Goal: Task Accomplishment & Management: Manage account settings

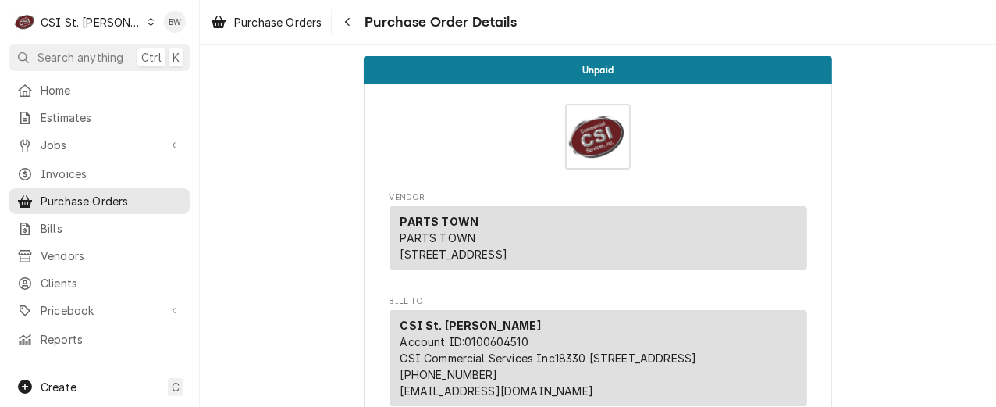
scroll to position [4660, 0]
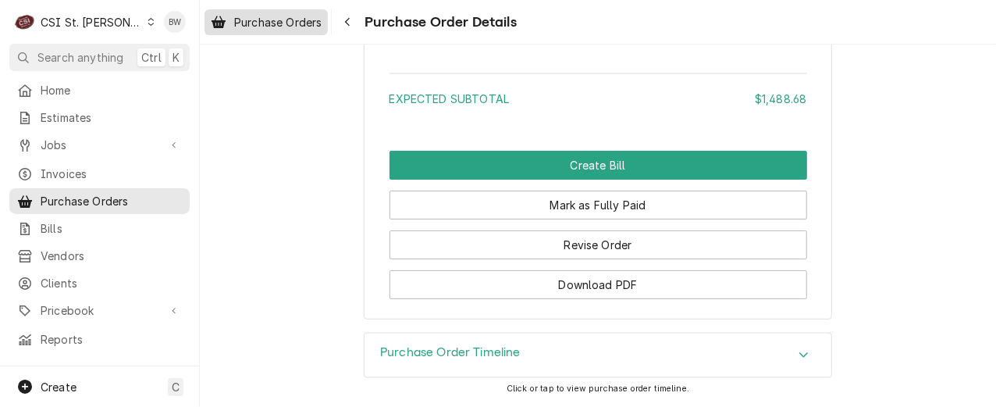
click at [294, 24] on span "Purchase Orders" at bounding box center [277, 22] width 87 height 16
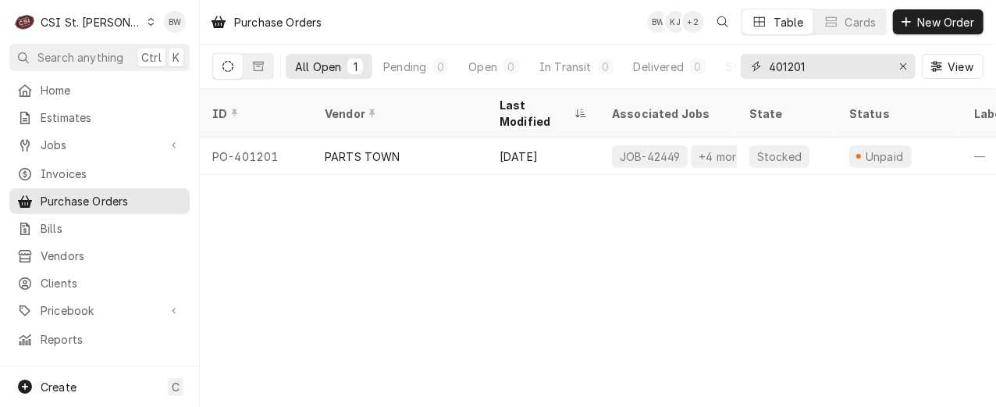
drag, startPoint x: 846, startPoint y: 69, endPoint x: 790, endPoint y: 70, distance: 56.2
click at [790, 70] on input "401201" at bounding box center [827, 66] width 117 height 25
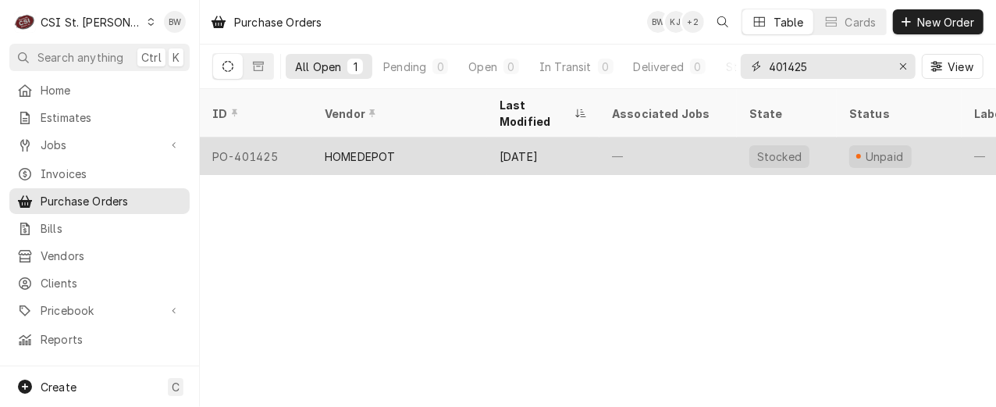
type input "401425"
click at [253, 141] on div "PO-401425" at bounding box center [256, 155] width 112 height 37
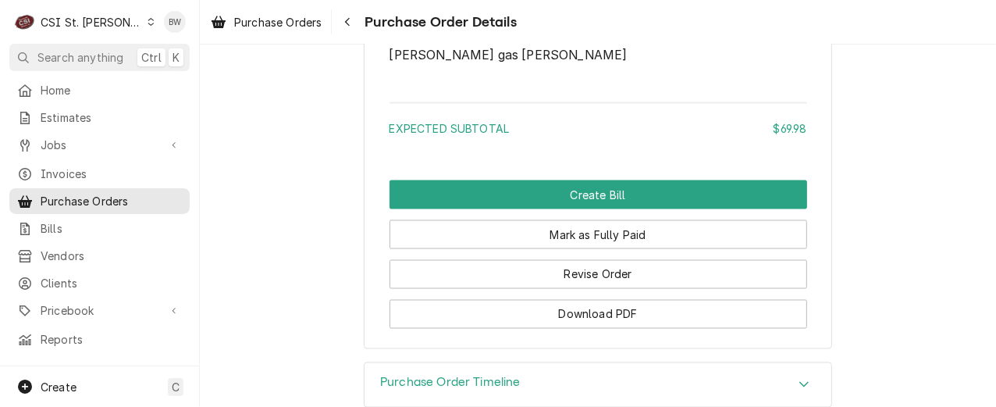
scroll to position [1493, 0]
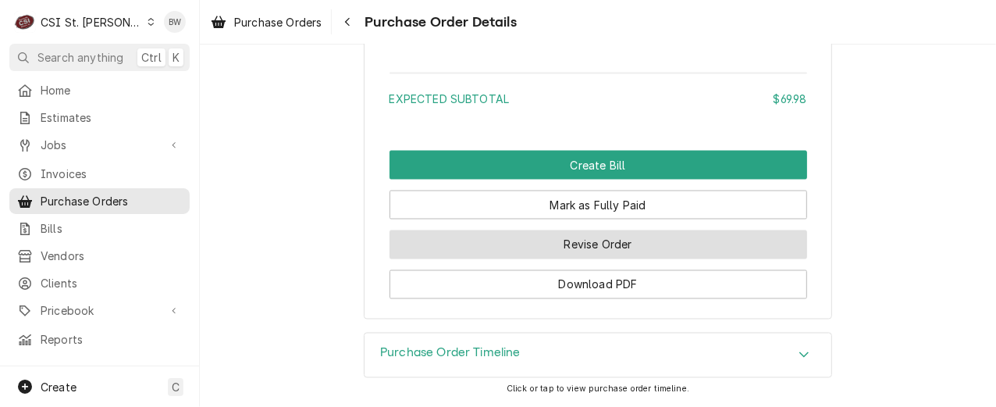
click at [581, 245] on button "Revise Order" at bounding box center [599, 244] width 418 height 29
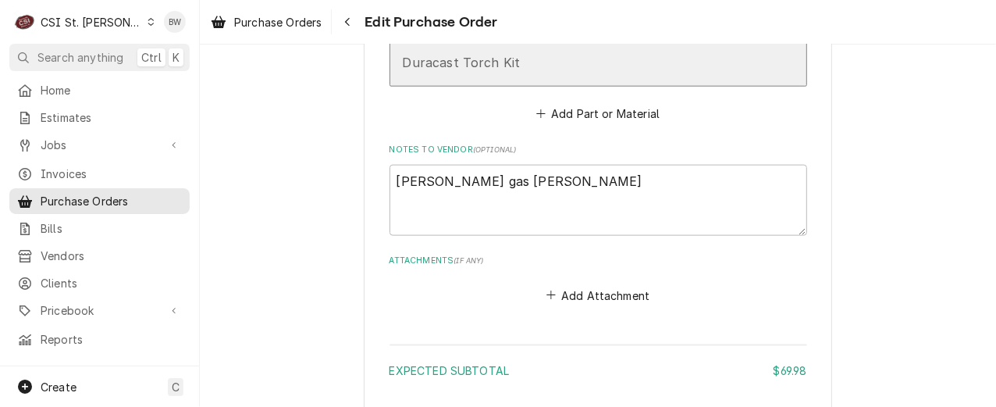
scroll to position [1015, 0]
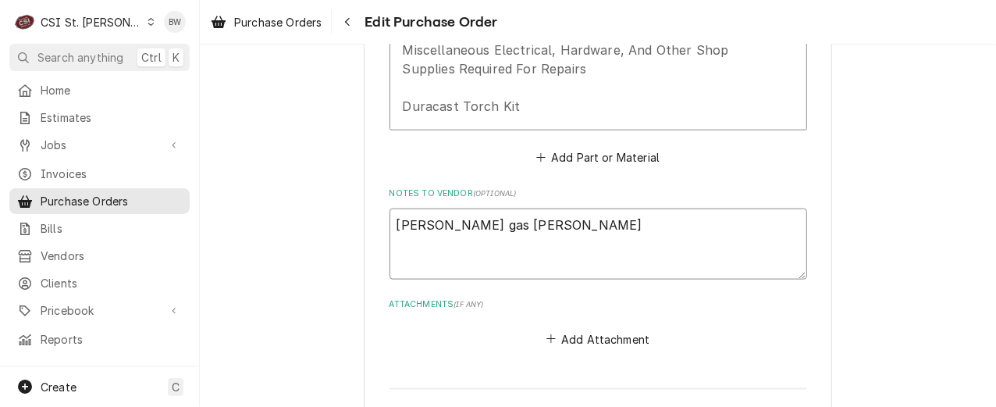
click at [537, 221] on textarea "[PERSON_NAME] gas [PERSON_NAME]" at bounding box center [599, 243] width 418 height 70
type textarea "[PERSON_NAME] gas [PERSON_NAME]"
type textarea "x"
type textarea "Mapp gas kit Courtney T"
type textarea "x"
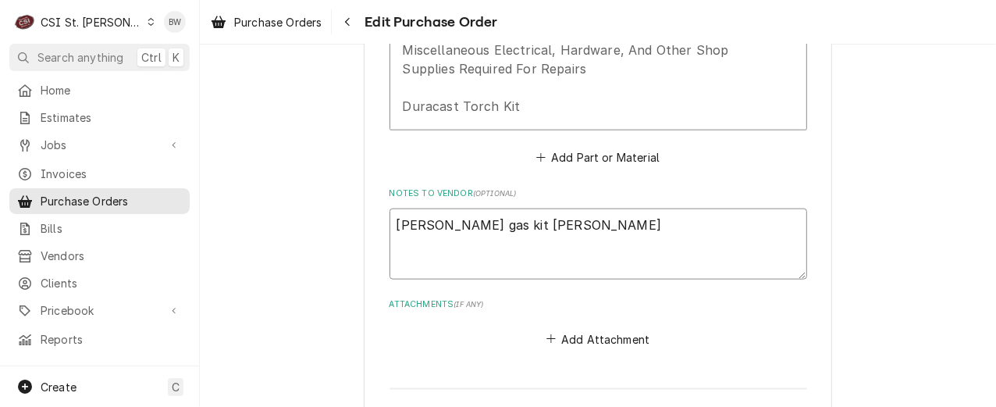
type textarea "Mapp gas kit Courtney To"
type textarea "x"
type textarea "Mapp gas kit Courtney Too"
type textarea "x"
type textarea "Mapp gas kit Courtney Tool"
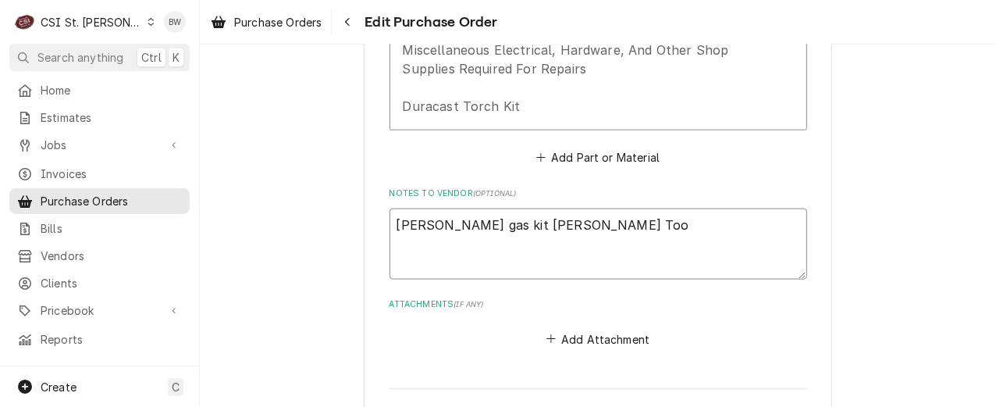
type textarea "x"
type textarea "Mapp gas kit Courtney Tool"
type textarea "x"
type textarea "Mapp gas kit Courtney Tool R"
type textarea "x"
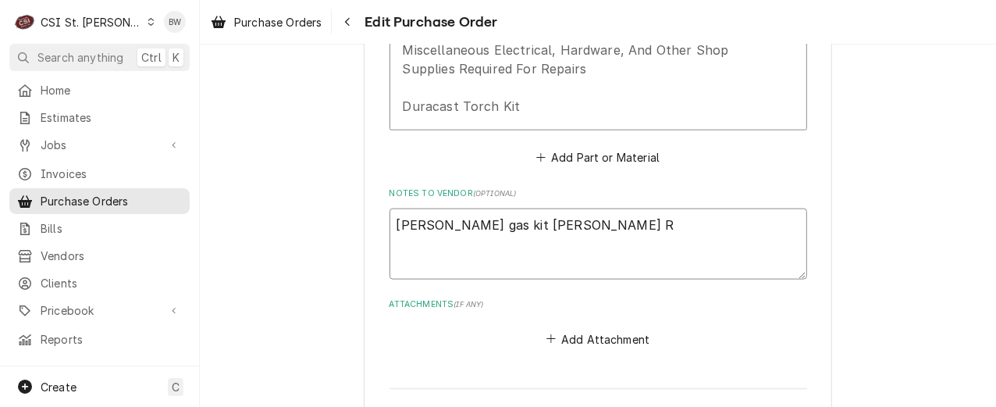
type textarea "Mapp gas kit Courtney Tool Re"
type textarea "x"
type textarea "Mapp gas kit Courtney Tool Rep"
type textarea "x"
type textarea "Mapp gas kit Courtney Tool Repl"
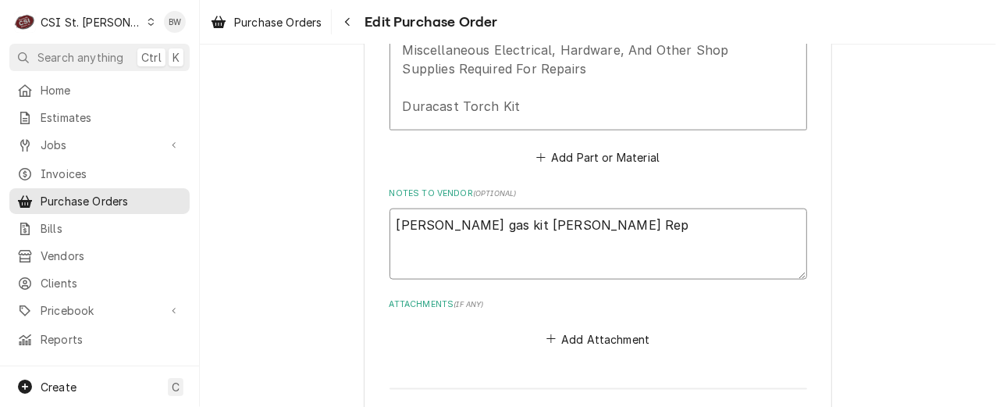
type textarea "x"
type textarea "Mapp gas kit Courtney Tool Repla"
type textarea "x"
type textarea "Mapp gas kit Courtney Tool Replac"
type textarea "x"
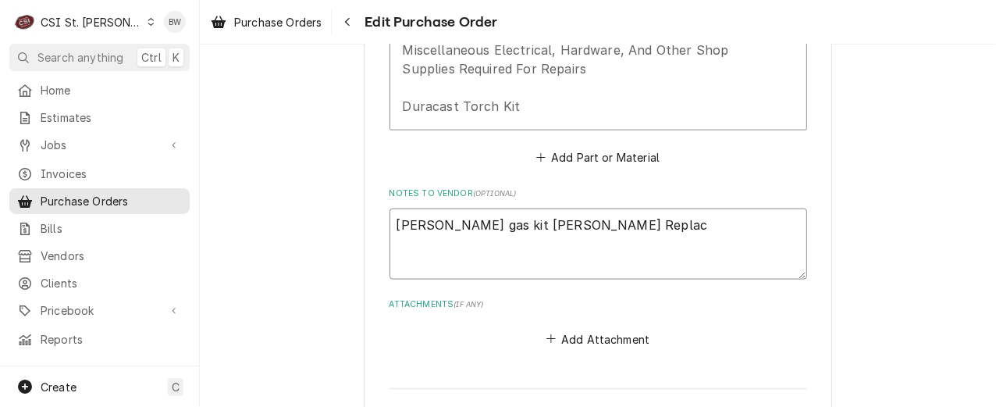
type textarea "Mapp gas kit Courtney Tool Replace"
type textarea "x"
type textarea "Mapp gas kit Courtney Tool Replacem"
type textarea "x"
type textarea "Mapp gas kit Courtney Tool Replaceme"
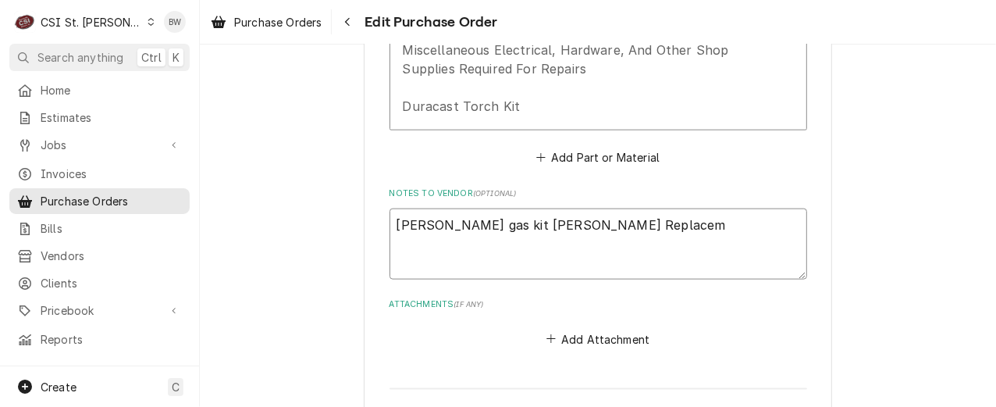
type textarea "x"
type textarea "Mapp gas kit Courtney Tool Replacemen"
type textarea "x"
type textarea "Mapp gas kit Courtney Tool Replacement"
type textarea "x"
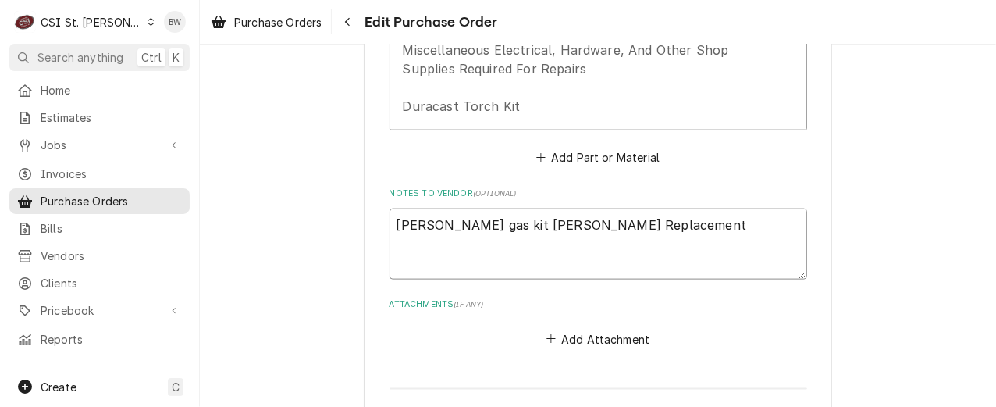
type textarea "Mapp gas kit Courtney Tool Replacement,"
type textarea "x"
type textarea "Mapp gas kit Courtney Tool Replacement,"
type textarea "x"
type textarea "Mapp gas kit Courtney Tool Replacement, w"
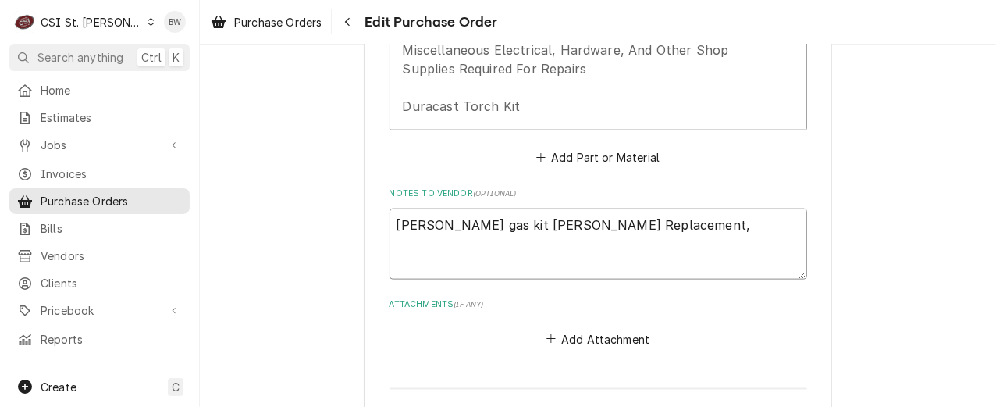
type textarea "x"
type textarea "Mapp gas kit Courtney Tool Replacement, wa"
type textarea "x"
type textarea "Mapp gas kit Courtney Tool Replacement, was"
type textarea "x"
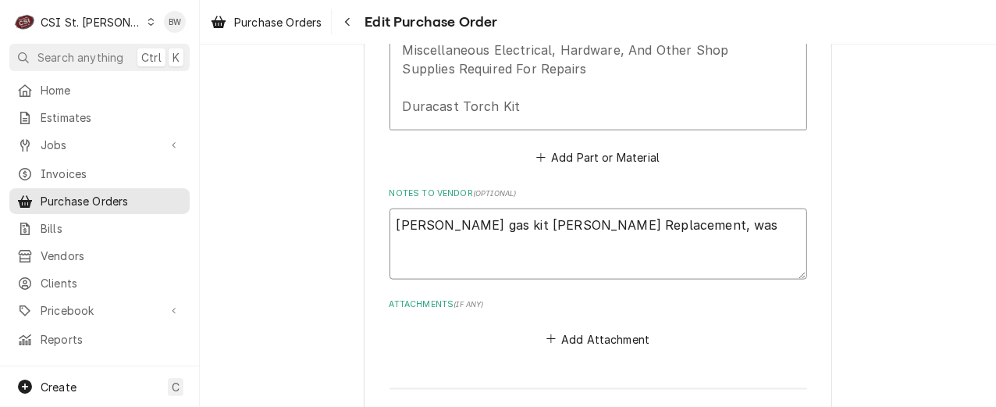
type textarea "Mapp gas kit Courtney Tool Replacement, was"
type textarea "x"
type textarea "Mapp gas kit Courtney Tool Replacement, was e"
type textarea "x"
type textarea "Mapp gas kit Courtney Tool Replacement, was en"
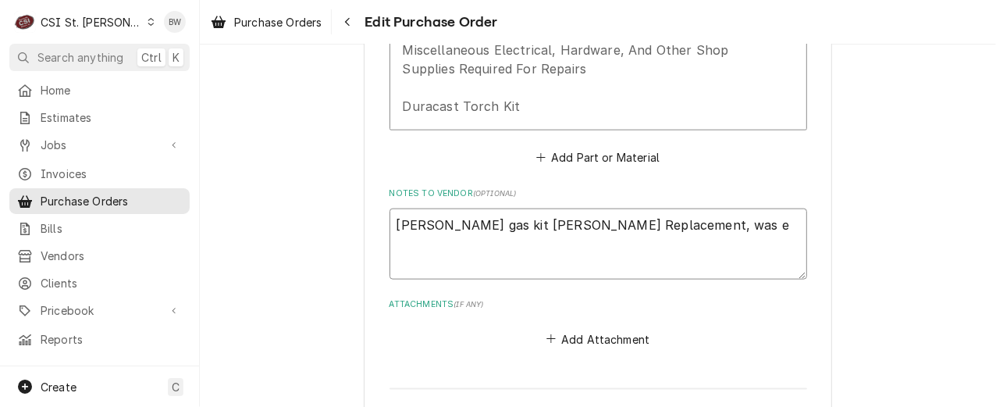
type textarea "x"
type textarea "Mapp gas kit Courtney Tool Replacement, was ent"
type textarea "x"
type textarea "Mapp gas kit Courtney Tool Replacement, was ente"
type textarea "x"
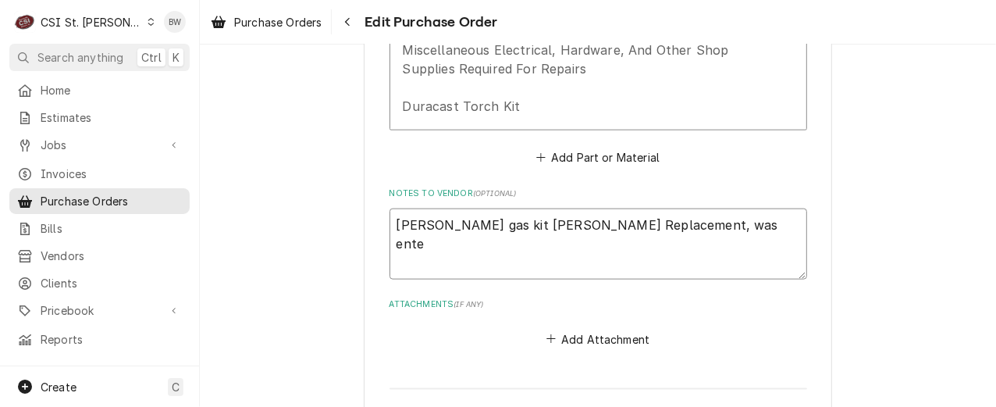
type textarea "Mapp gas kit Courtney Tool Replacement, was enter"
type textarea "x"
type textarea "Mapp gas kit Courtney Tool Replacement, was entere"
type textarea "x"
type textarea "Mapp gas kit Courtney Tool Replacement, was entered"
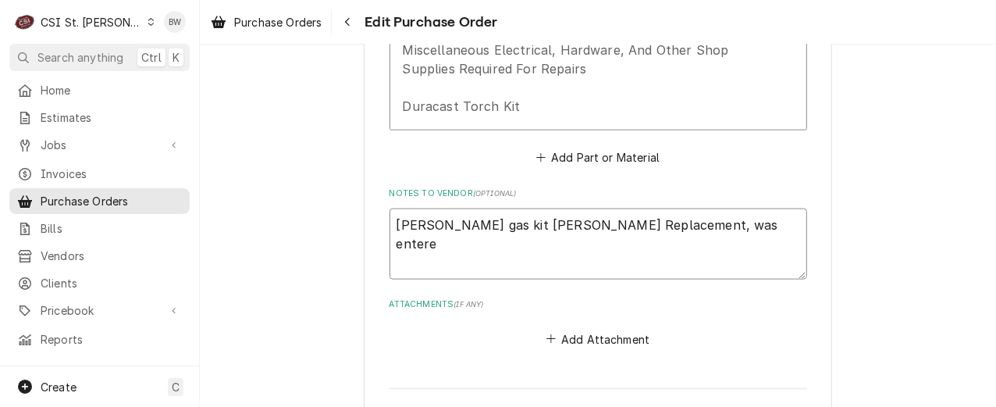
type textarea "x"
type textarea "Mapp gas kit Courtney Tool Replacement, was entered"
type textarea "x"
type textarea "Mapp gas kit Courtney Tool Replacement, was entered a"
type textarea "x"
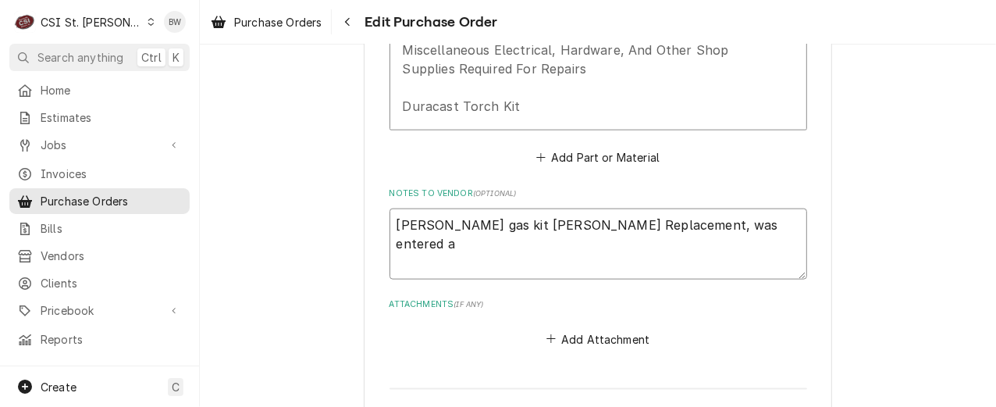
type textarea "Mapp gas kit Courtney Tool Replacement, was entered as"
type textarea "x"
type textarea "Mapp gas kit Courtney Tool Replacement, was entered as"
type textarea "x"
type textarea "Mapp gas kit Courtney Tool Replacement, was entered as M"
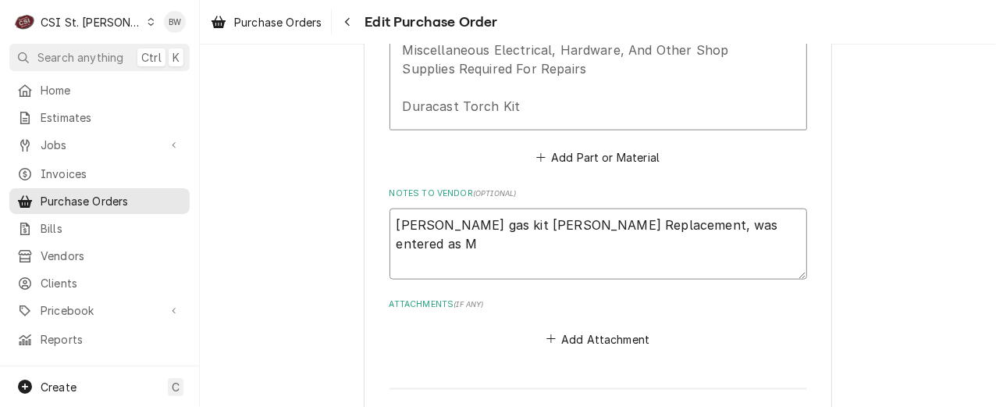
type textarea "x"
type textarea "Mapp gas kit Courtney Tool Replacement, was entered as Mi"
type textarea "x"
type textarea "Mapp gas kit Courtney Tool Replacement, was entered as Mis"
type textarea "x"
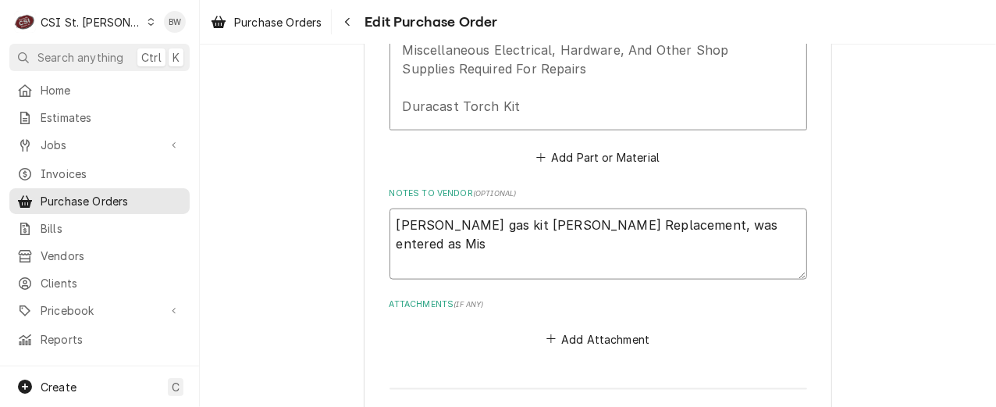
type textarea "Mapp gas kit Courtney Tool Replacement, was entered as Misc"
type textarea "x"
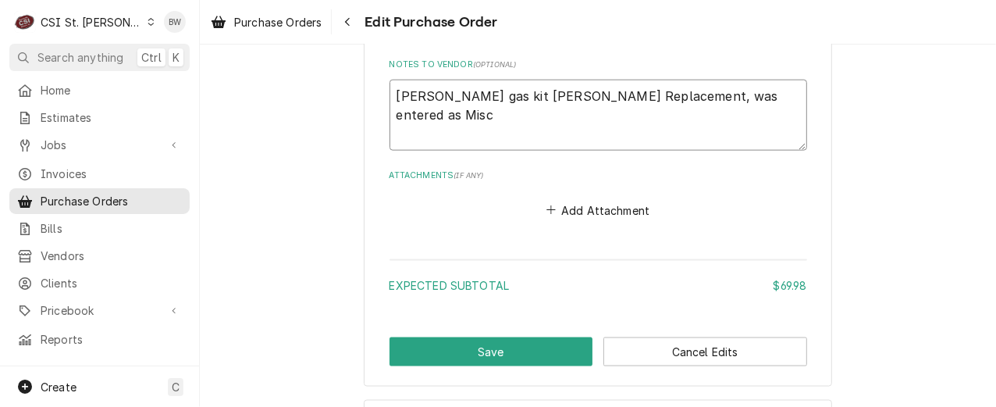
scroll to position [1171, 0]
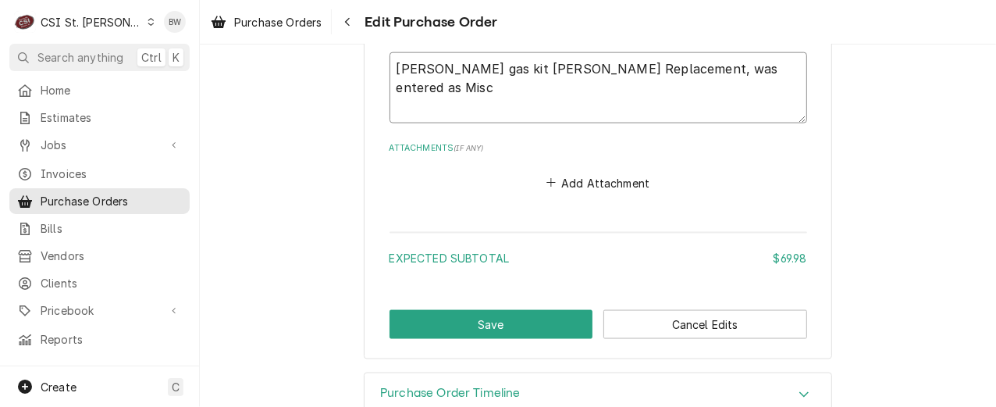
type textarea "Mapp gas kit Courtney Tool Replacement, was entered as Misc"
type textarea "x"
type textarea "Mapp gas kit Courtney Tool Replacement, was entered as Misc S"
type textarea "x"
type textarea "Mapp gas kit Courtney Tool Replacement, was entered as Misc Se"
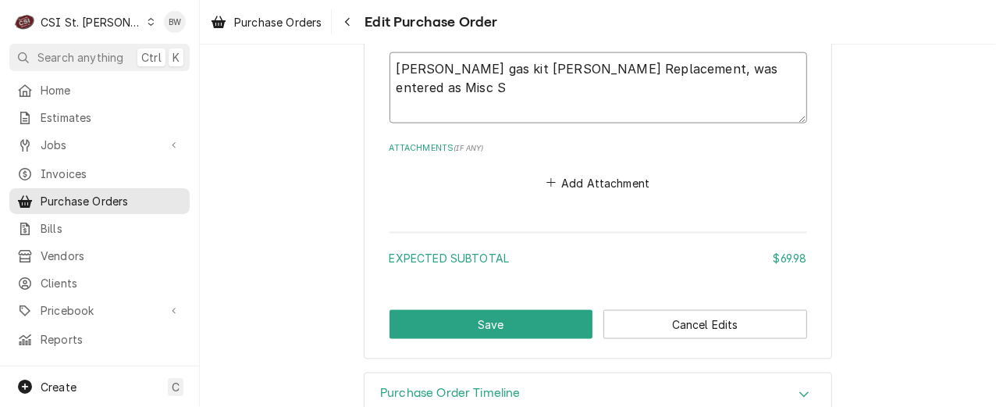
type textarea "x"
type textarea "Mapp gas kit Courtney Tool Replacement, was entered as Misc Ser"
type textarea "x"
type textarea "Mapp gas kit Courtney Tool Replacement, was entered as Misc Serv"
type textarea "x"
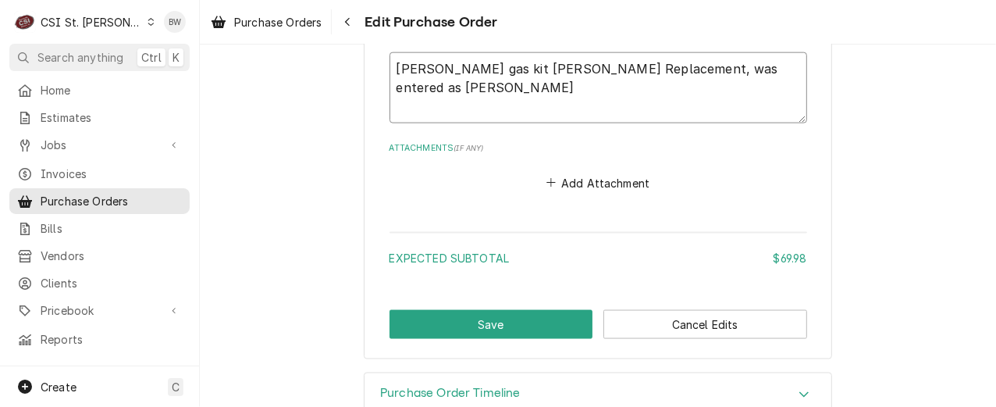
type textarea "Mapp gas kit Courtney Tool Replacement, was entered as Misc Servi"
type textarea "x"
type textarea "Mapp gas kit Courtney Tool Replacement, was entered as Misc Servic"
type textarea "x"
type textarea "Mapp gas kit Courtney Tool Replacement, was entered as Misc Service"
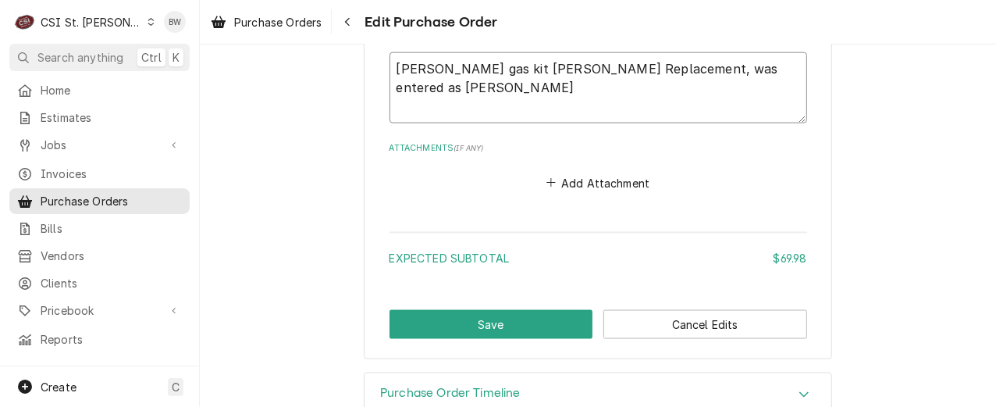
type textarea "x"
type textarea "Mapp gas kit Courtney Tool Replacement, was entered as Misc Service"
type textarea "x"
type textarea "Mapp gas kit Courtney Tool Replacement, was entered as Misc Service S"
type textarea "x"
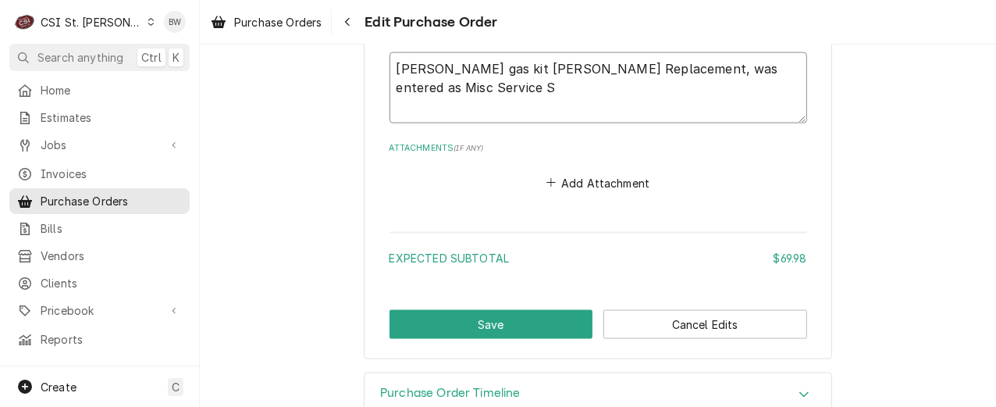
type textarea "Mapp gas kit Courtney Tool Replacement, was entered as Misc Service Su"
type textarea "x"
type textarea "Mapp gas kit Courtney Tool Replacement, was entered as Misc Service Sup"
type textarea "x"
type textarea "Mapp gas kit Courtney Tool Replacement, was entered as Misc Service Supp"
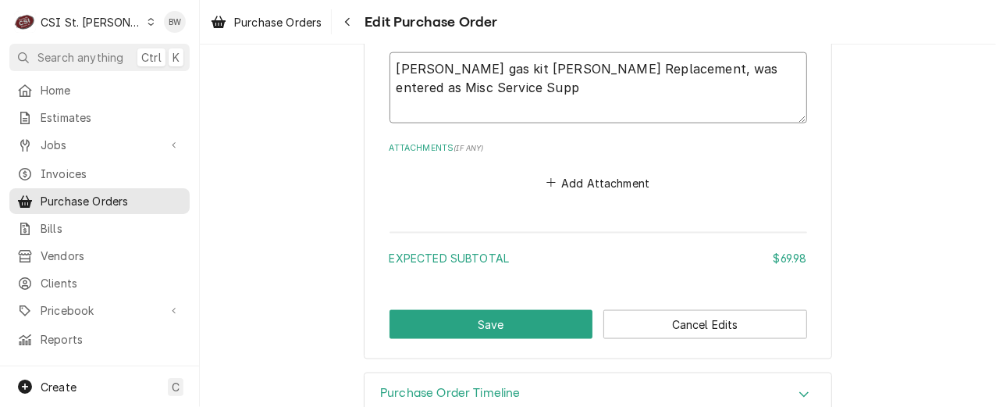
type textarea "x"
type textarea "Mapp gas kit Courtney Tool Replacement, was entered as Misc Service Suppl"
type textarea "x"
type textarea "Mapp gas kit Courtney Tool Replacement, was entered as Misc Service Supply"
type textarea "x"
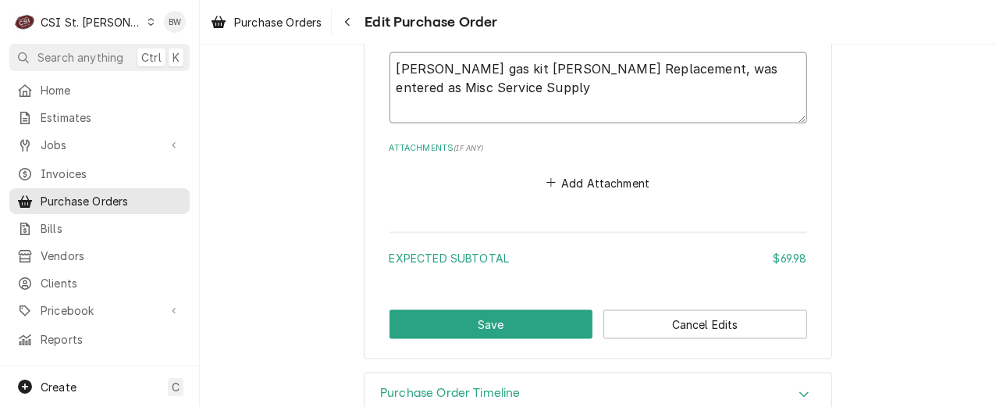
type textarea "Mapp gas kit Courtney Tool Replacement, was entered as Misc Service Supply"
type textarea "x"
type textarea "Mapp gas kit Courtney Tool Replacement, was entered as Misc Service Supply i"
type textarea "x"
type textarea "Mapp gas kit Courtney Tool Replacement, was entered as Misc Service Supply in"
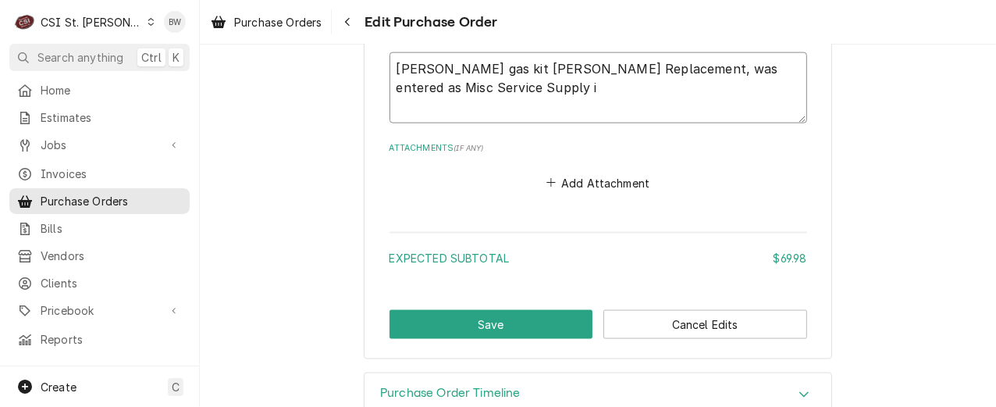
type textarea "x"
type textarea "Mapp gas kit Courtney Tool Replacement, was entered as Misc Service Supply in"
type textarea "x"
type textarea "Mapp gas kit Courtney Tool Replacement, was entered as Misc Service Supply in e"
type textarea "x"
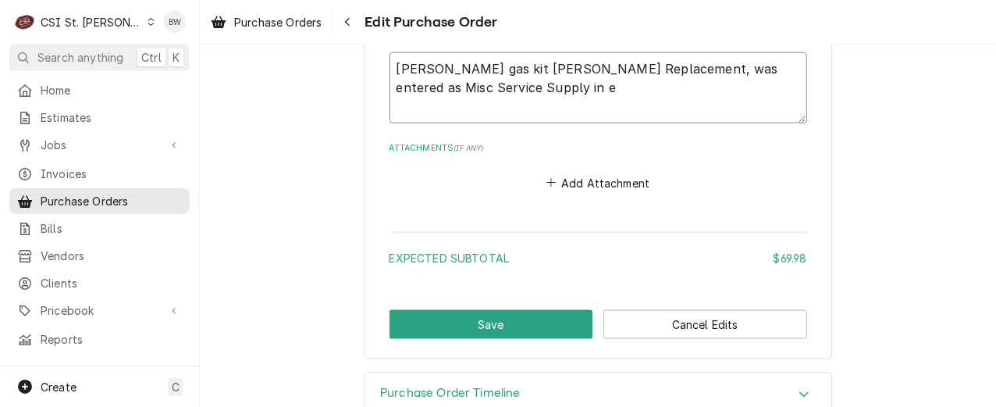
type textarea "Mapp gas kit Courtney Tool Replacement, was entered as Misc Service Supply in er"
type textarea "x"
type textarea "Mapp gas kit Courtney Tool Replacement, was entered as Misc Service Supply in e…"
type textarea "x"
type textarea "Mapp gas kit Courtney Tool Replacement, was entered as Misc Service Supply in e…"
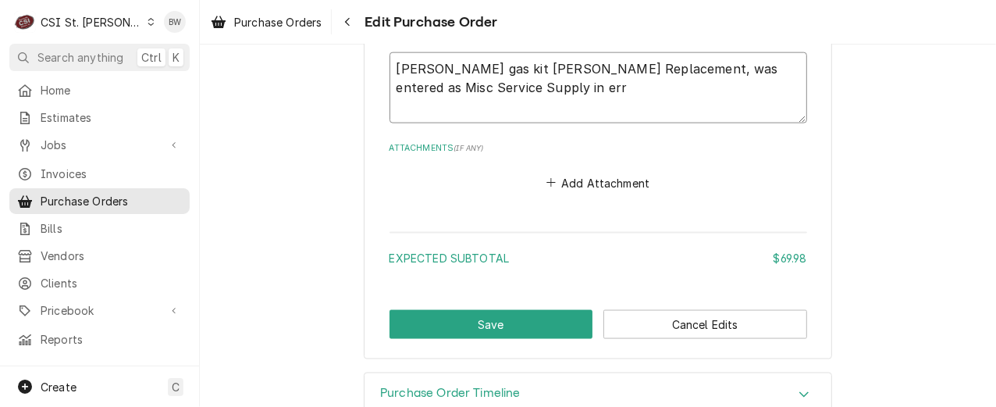
type textarea "x"
type textarea "Mapp gas kit Courtney Tool Replacement, was entered as Misc Service Supply in e…"
type textarea "x"
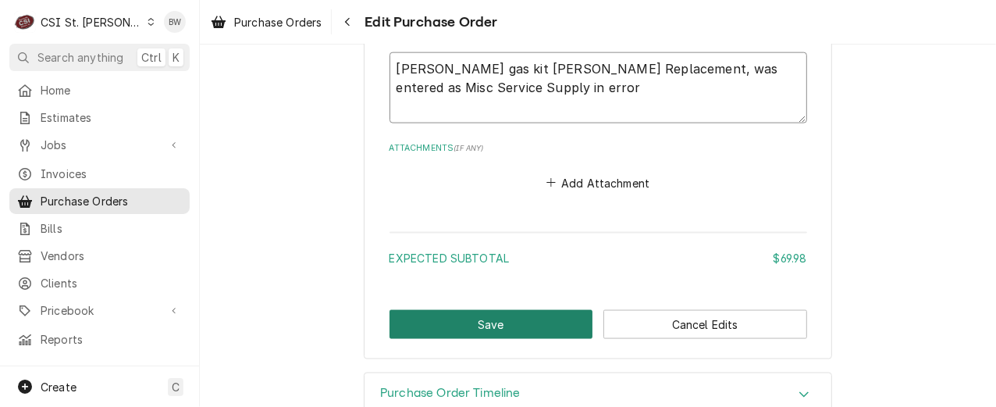
type textarea "Mapp gas kit Courtney Tool Replacement, was entered as Misc Service Supply in e…"
click at [472, 321] on button "Save" at bounding box center [492, 324] width 204 height 29
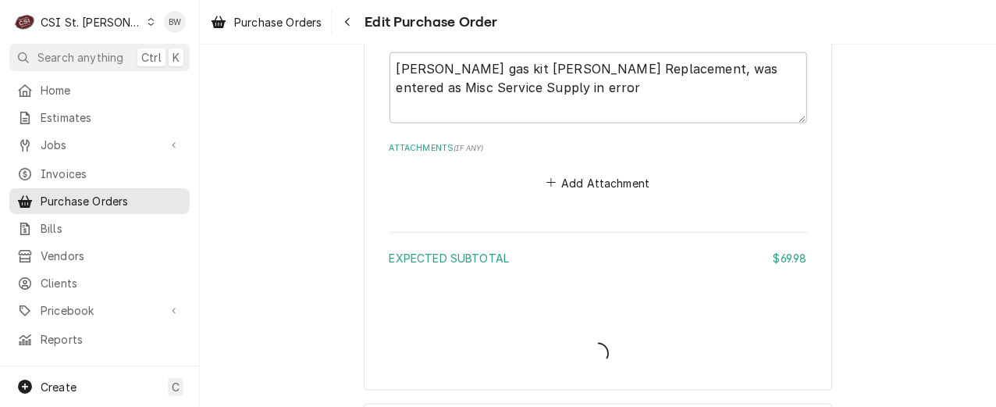
type textarea "x"
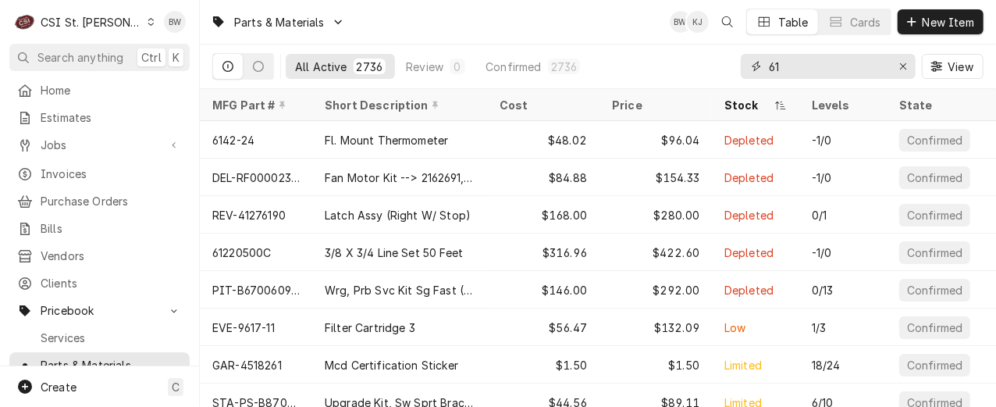
drag, startPoint x: 796, startPoint y: 72, endPoint x: 731, endPoint y: 69, distance: 64.9
click at [731, 69] on div "All Active 2736 Review 0 Confirmed 2736 61 View" at bounding box center [597, 66] width 771 height 44
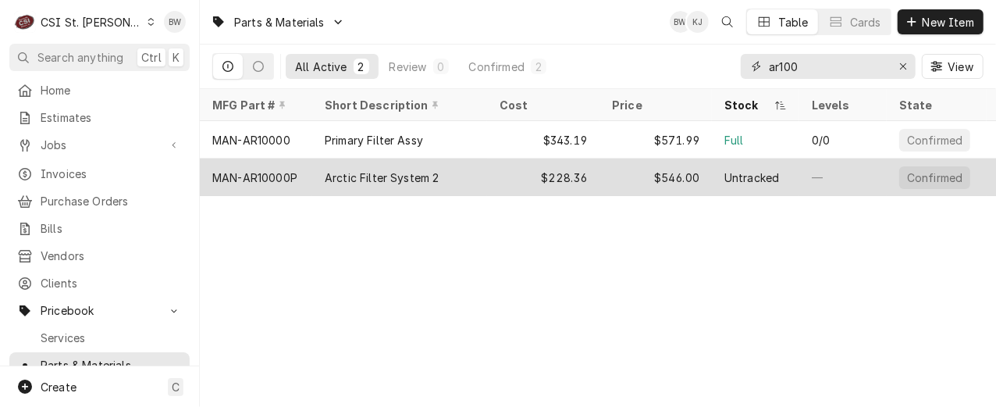
type input "ar100"
click at [283, 175] on div "MAN-AR10000P" at bounding box center [254, 177] width 85 height 16
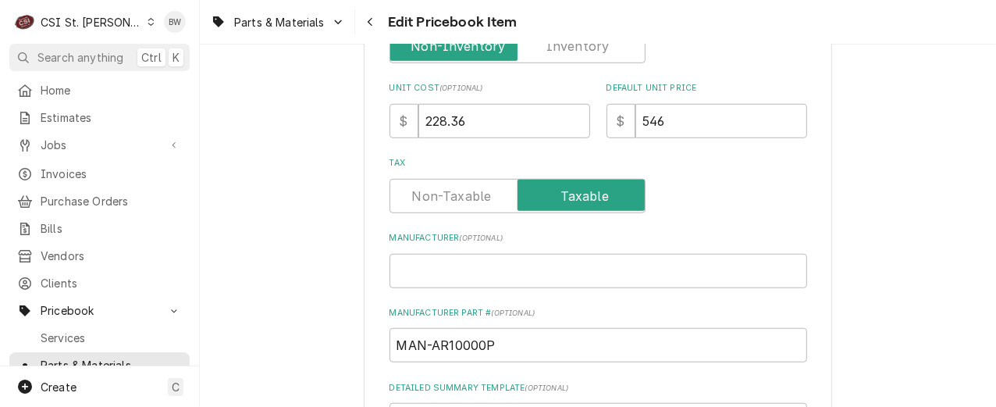
scroll to position [468, 0]
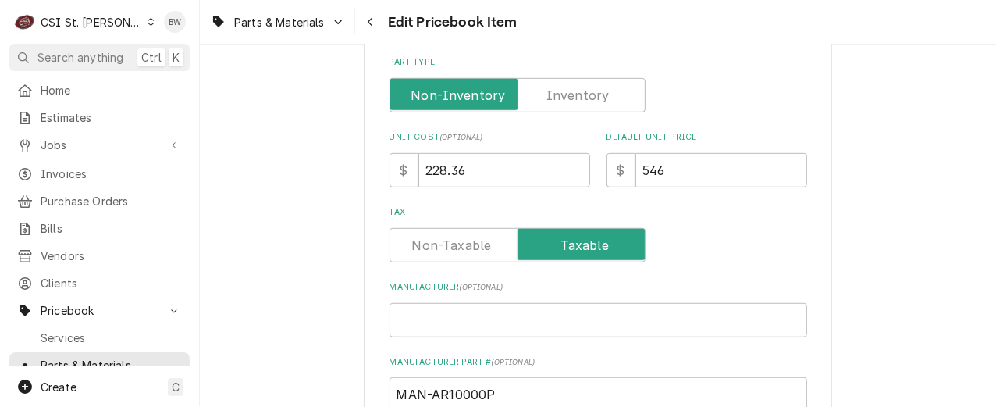
click at [550, 91] on label "Part Type" at bounding box center [518, 95] width 256 height 34
click at [550, 91] on input "Part Type" at bounding box center [518, 95] width 242 height 34
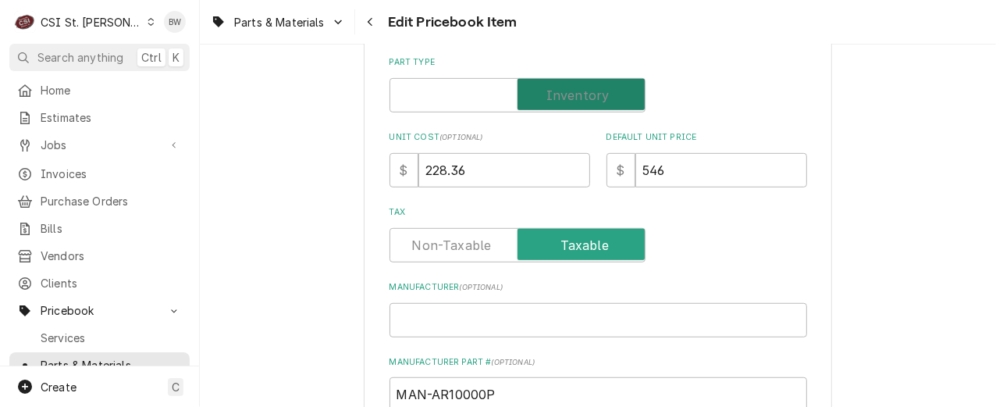
checkbox input "true"
type textarea "x"
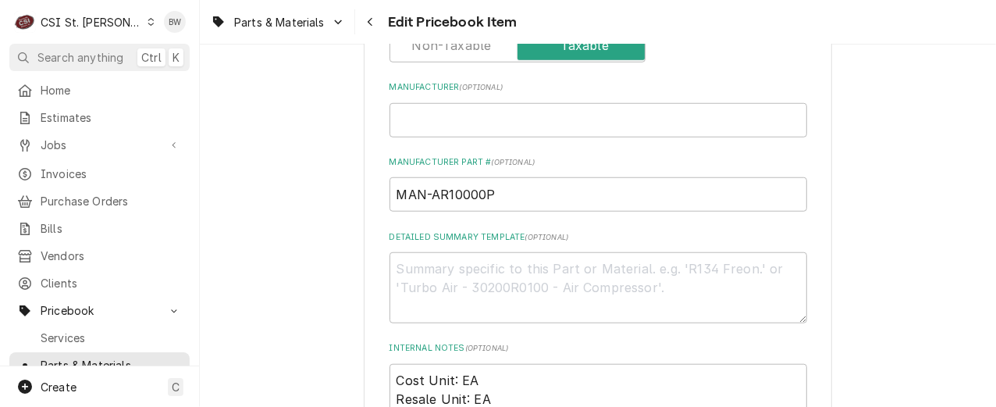
scroll to position [546, 0]
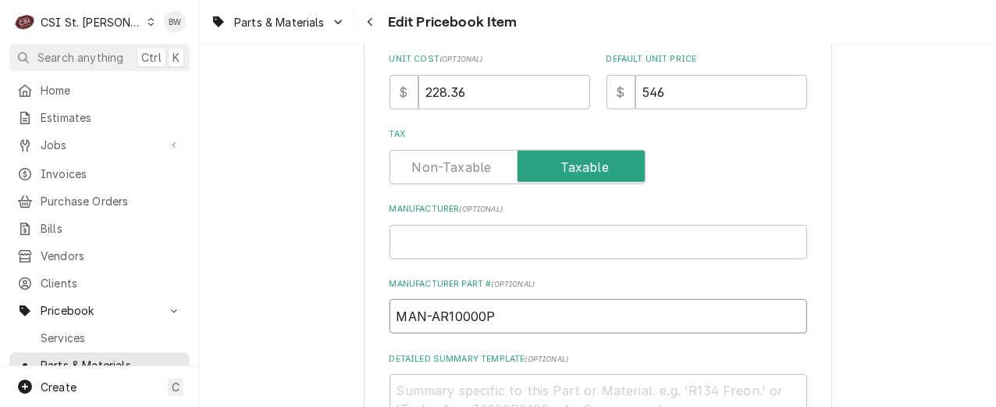
drag, startPoint x: 489, startPoint y: 315, endPoint x: 426, endPoint y: 321, distance: 62.7
click at [426, 321] on input "MAN-AR10000P" at bounding box center [599, 316] width 418 height 34
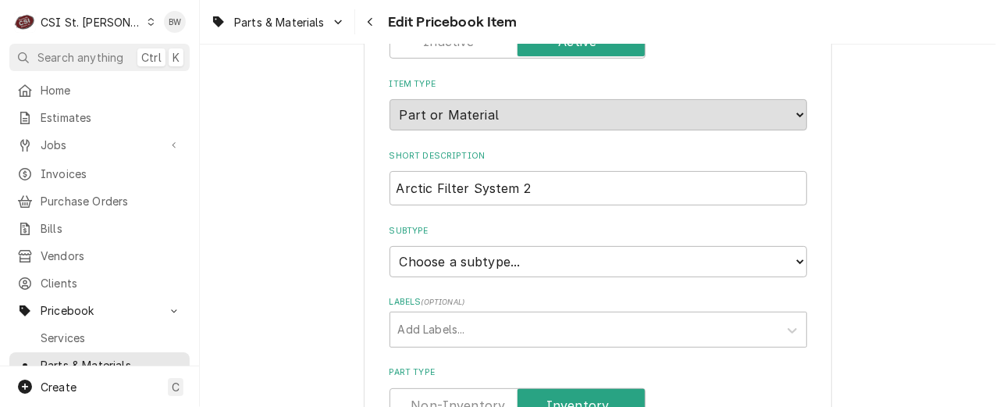
scroll to position [0, 0]
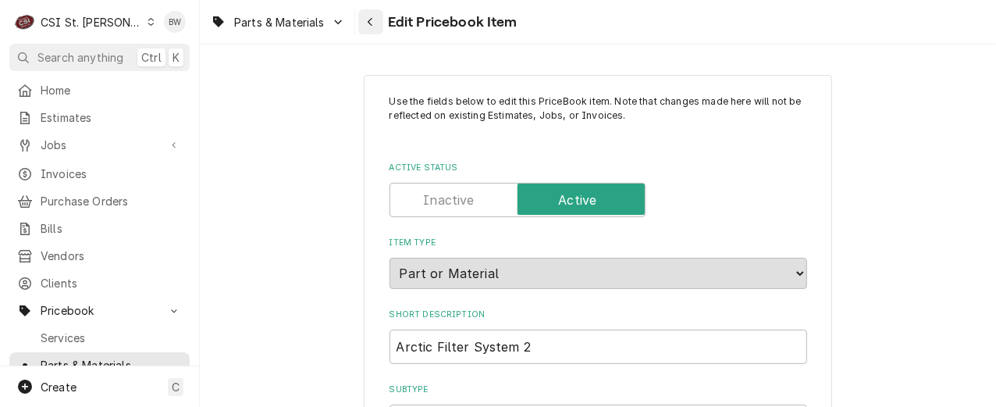
click at [376, 27] on div "Navigate back" at bounding box center [371, 22] width 16 height 16
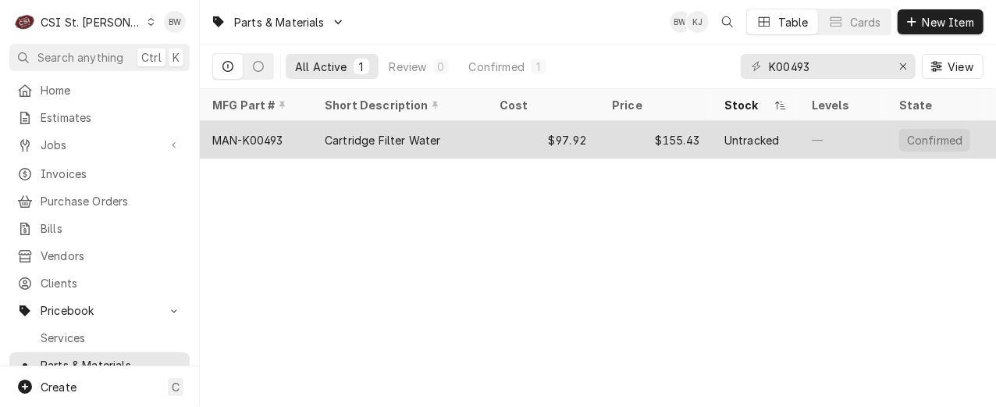
type input "K00493"
click at [275, 135] on div "MAN-K00493" at bounding box center [247, 140] width 71 height 16
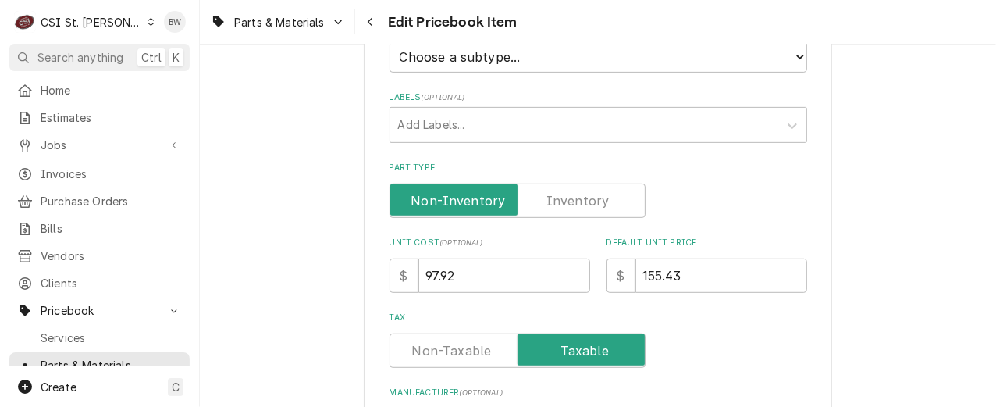
scroll to position [390, 0]
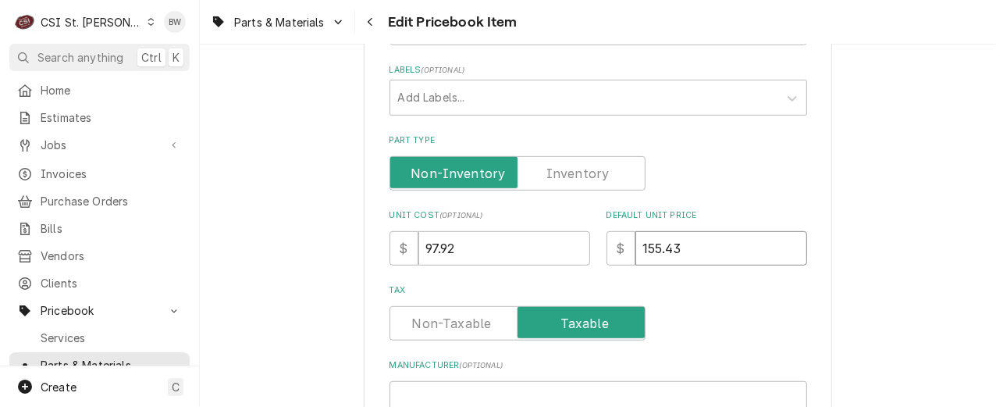
drag, startPoint x: 691, startPoint y: 247, endPoint x: 610, endPoint y: 243, distance: 81.3
click at [608, 243] on div "$ 155.43" at bounding box center [707, 248] width 201 height 34
type input "1"
type textarea "x"
type input "19"
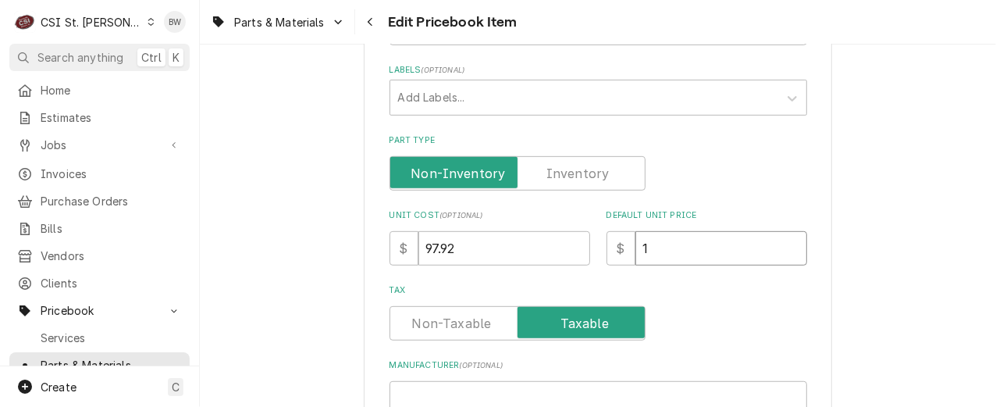
type textarea "x"
type input "193"
type textarea "x"
type input "193.7"
type textarea "x"
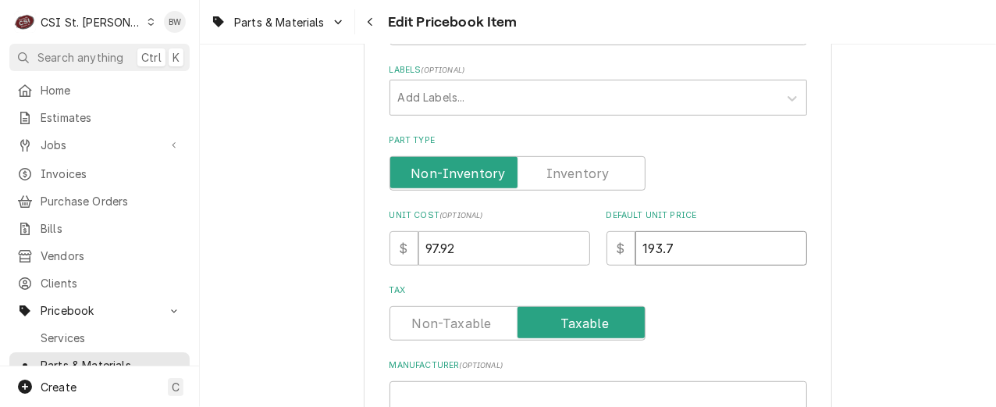
type input "193.75"
type textarea "x"
type input "193.75"
drag, startPoint x: 470, startPoint y: 243, endPoint x: 387, endPoint y: 247, distance: 82.8
click at [397, 247] on div "$ 97.92" at bounding box center [490, 248] width 201 height 34
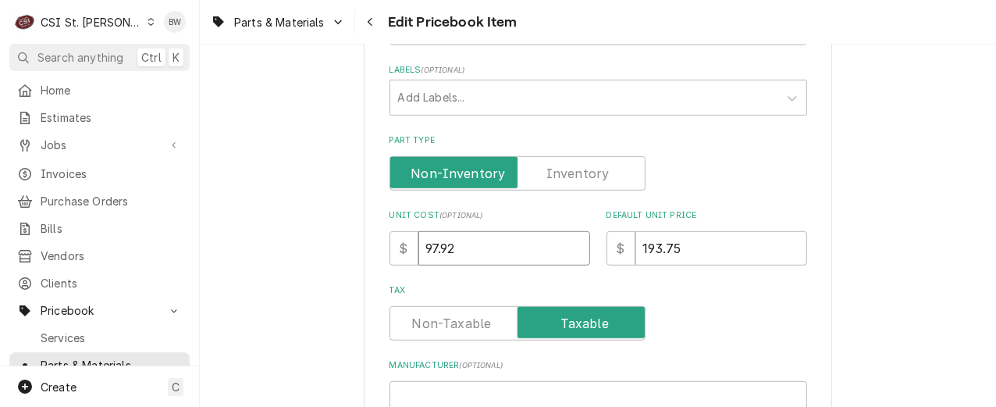
type input "1"
type textarea "x"
type input "11"
type textarea "x"
type input "116"
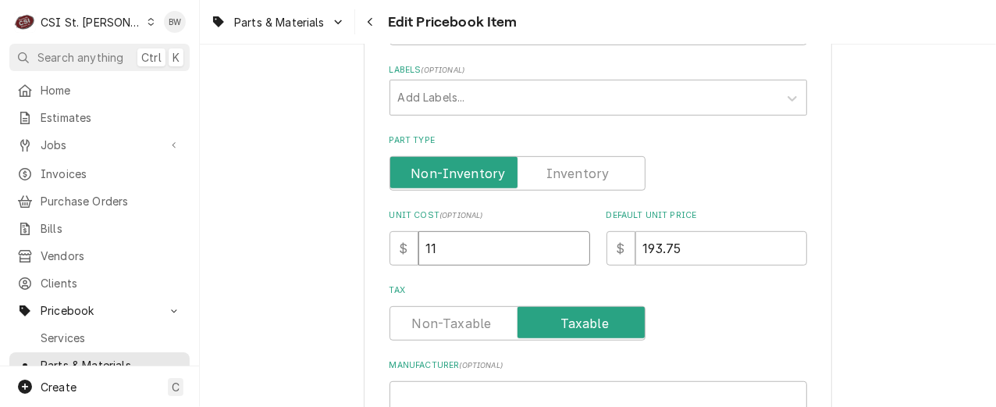
type textarea "x"
type input "116.2"
type textarea "x"
type input "116.25"
type textarea "x"
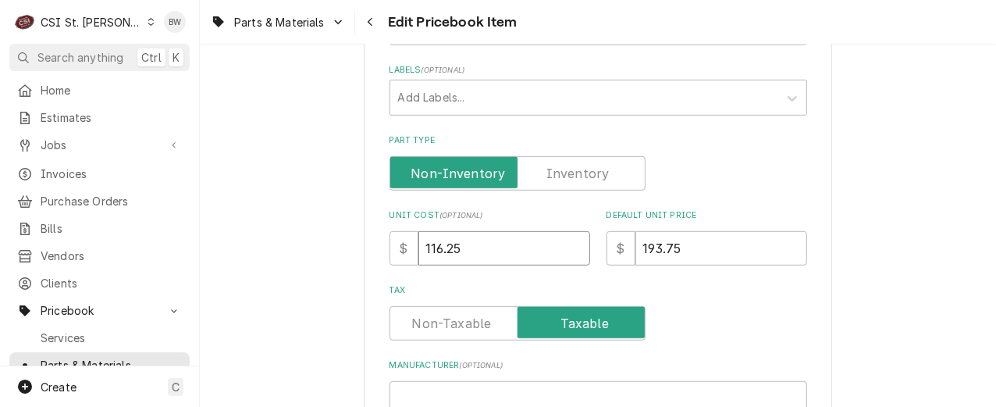
type input "116.25"
click at [559, 180] on input "Part Type" at bounding box center [518, 173] width 242 height 34
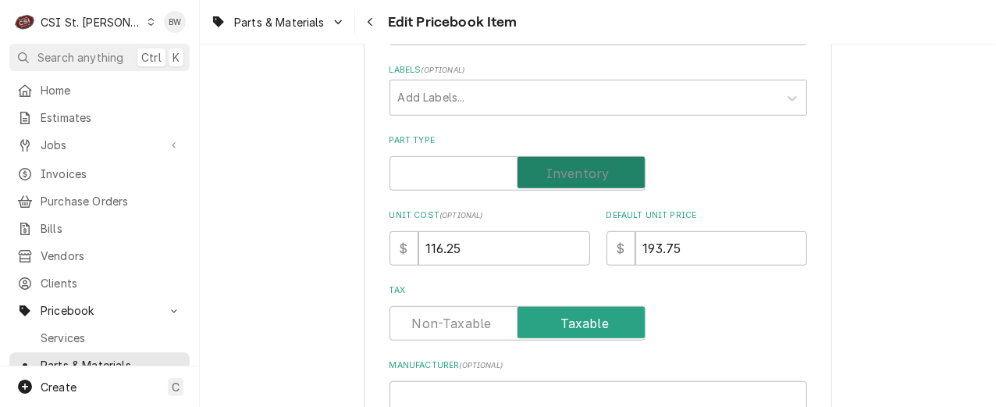
checkbox input "true"
type textarea "x"
click at [559, 180] on input "Part Type" at bounding box center [518, 173] width 242 height 34
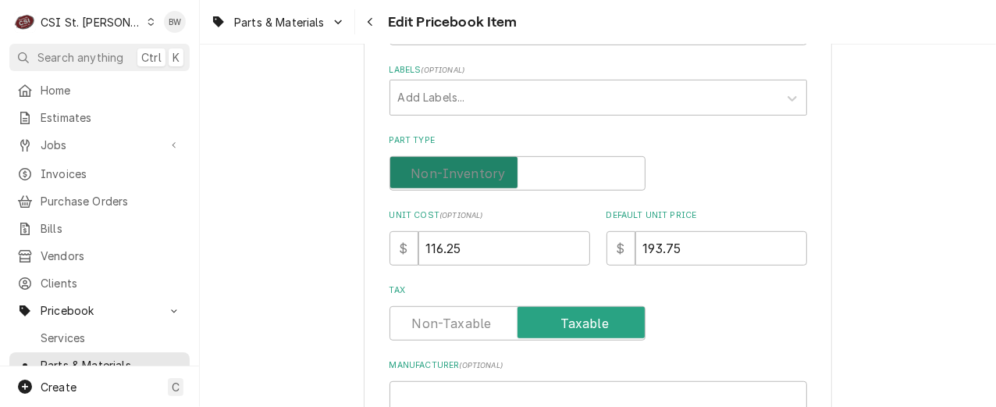
checkbox input "false"
type textarea "x"
click at [566, 181] on input "Part Type" at bounding box center [518, 173] width 242 height 34
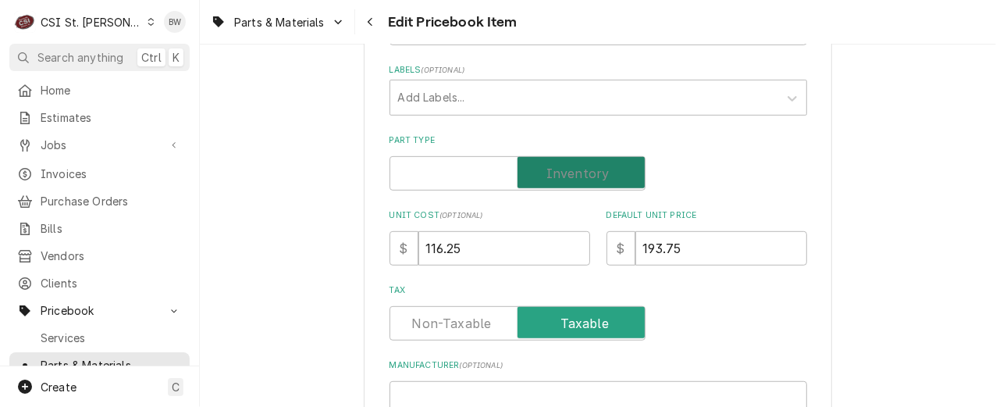
checkbox input "true"
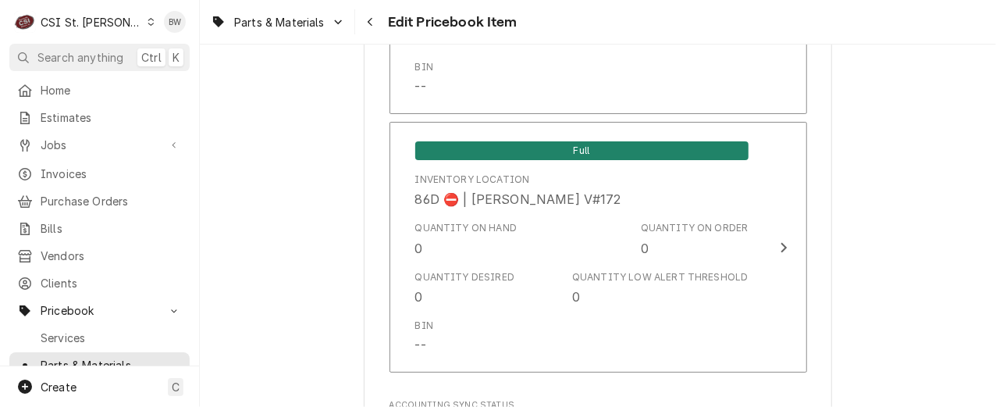
scroll to position [13676, 0]
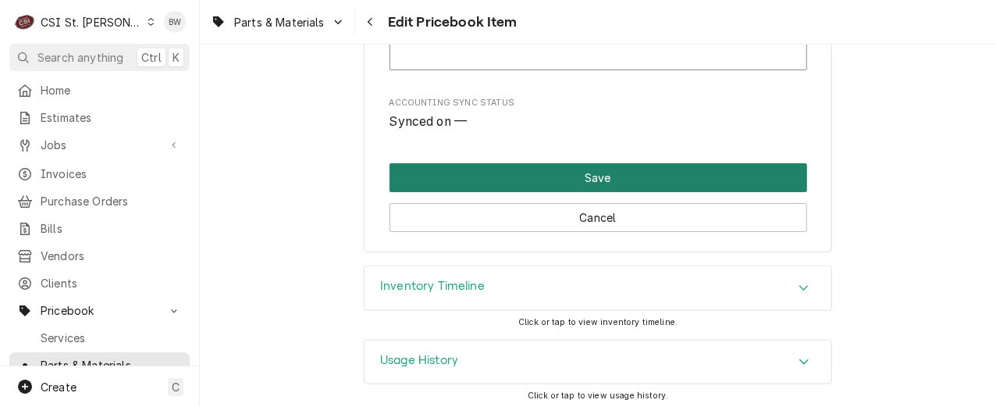
click at [550, 167] on button "Save" at bounding box center [599, 177] width 418 height 29
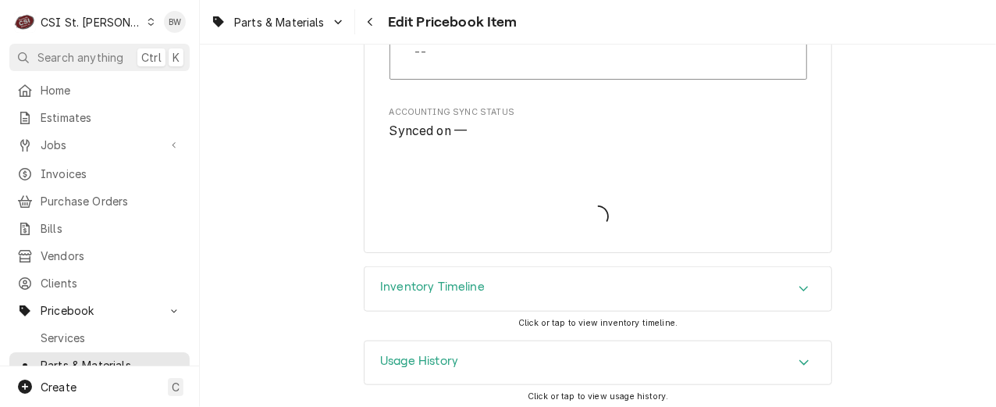
type textarea "x"
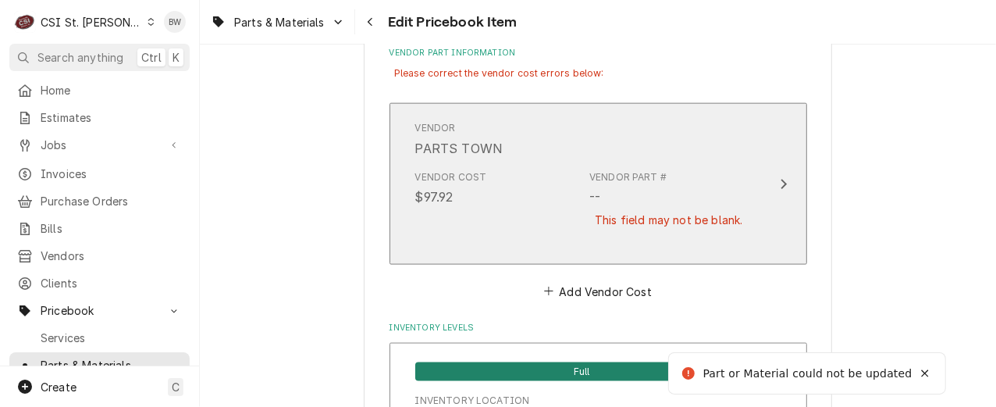
click at [549, 201] on div "Vendor Cost $97.92 Vendor Part # -- This field may not be blank." at bounding box center [581, 208] width 333 height 89
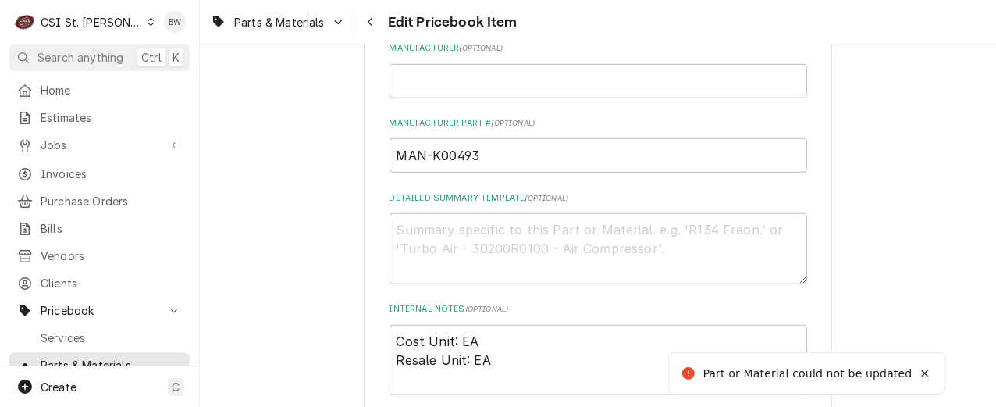
scroll to position [685, 0]
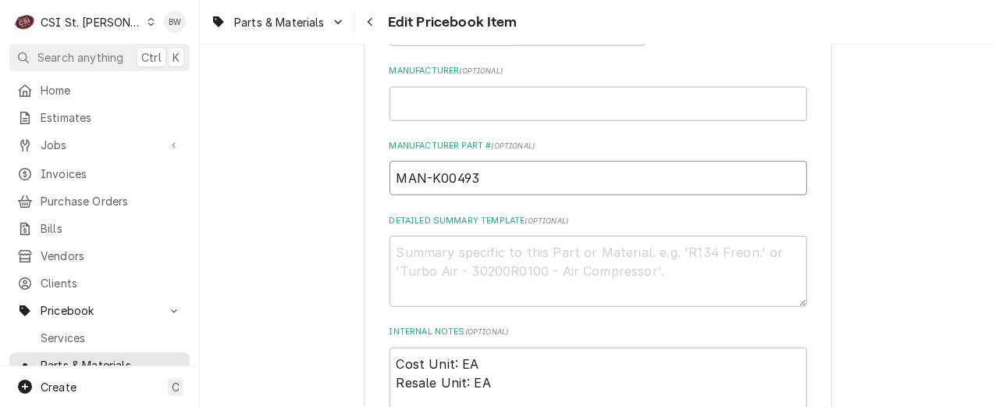
drag, startPoint x: 500, startPoint y: 175, endPoint x: 397, endPoint y: 183, distance: 103.3
click at [393, 181] on input "MAN-K00493" at bounding box center [599, 178] width 418 height 34
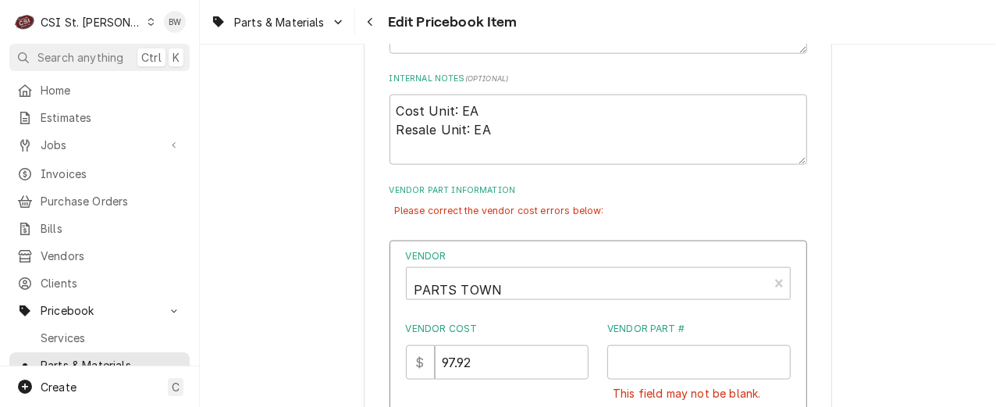
scroll to position [997, 0]
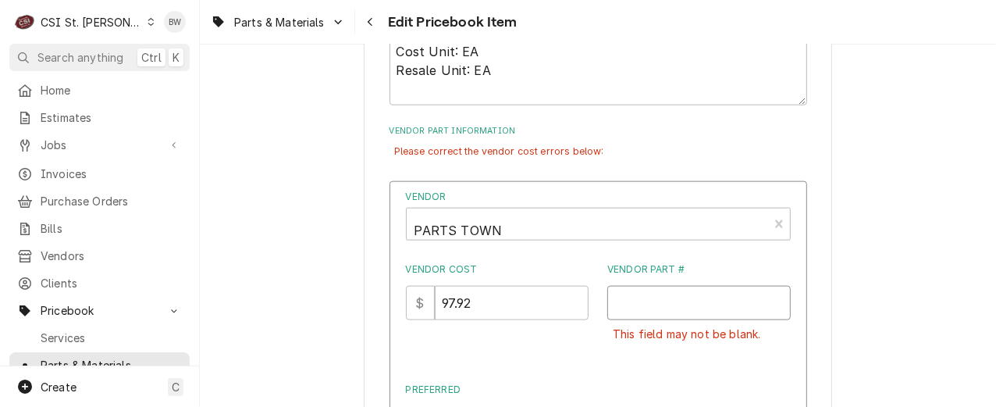
click at [618, 297] on input "Vendor Part #" at bounding box center [698, 303] width 183 height 34
paste input "MAN-K00493"
type input "MAN-K00493"
drag, startPoint x: 490, startPoint y: 300, endPoint x: 416, endPoint y: 303, distance: 74.2
click at [418, 303] on div "$ 97.92" at bounding box center [497, 303] width 183 height 34
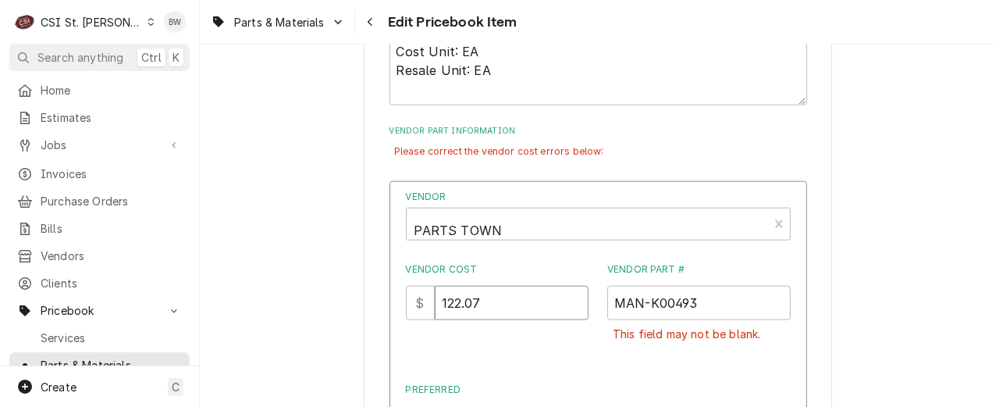
type input "122.07"
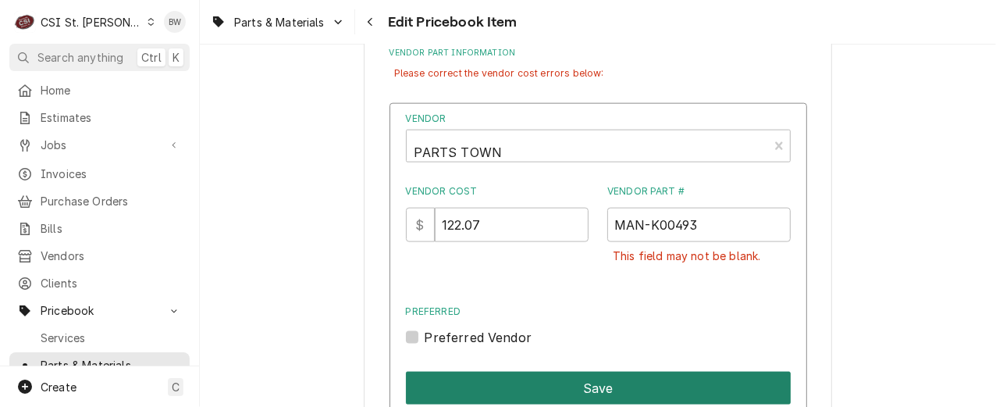
click at [561, 379] on button "Save" at bounding box center [598, 388] width 385 height 33
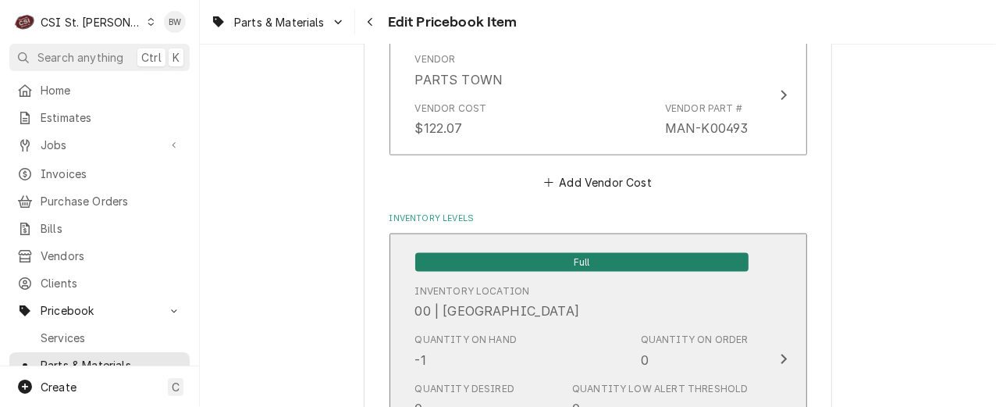
scroll to position [1231, 0]
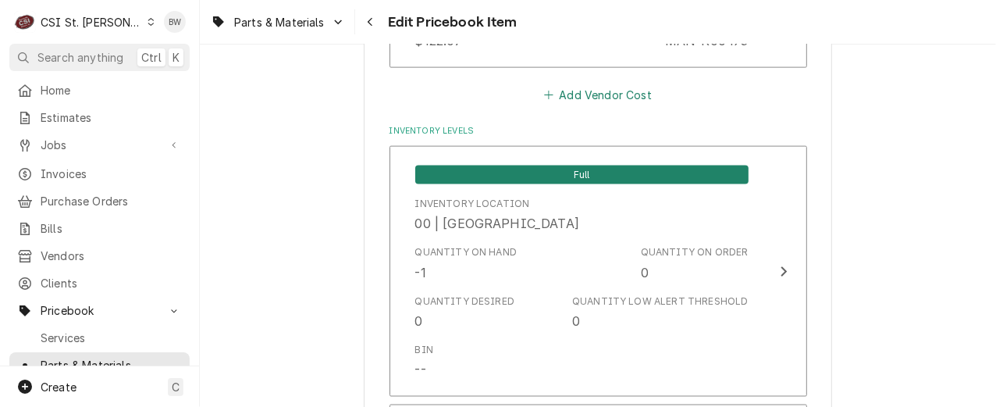
click at [584, 94] on button "Add Vendor Cost" at bounding box center [598, 95] width 113 height 22
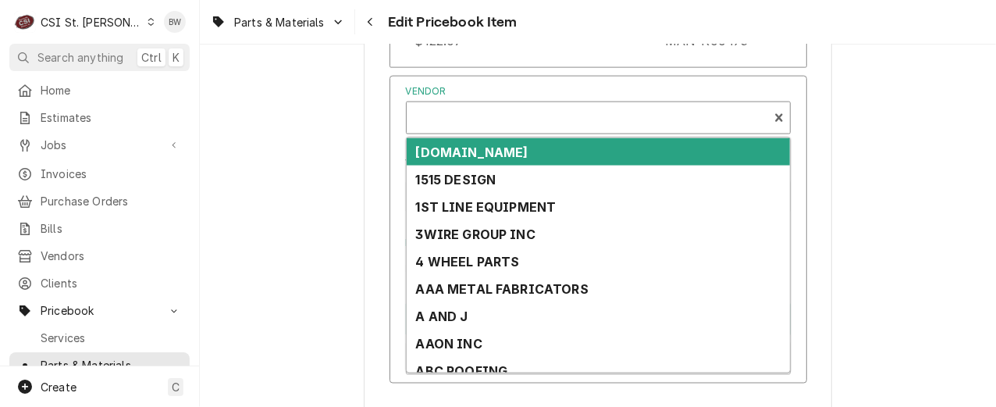
type textarea "x"
click at [460, 123] on div "Vendor" at bounding box center [588, 123] width 346 height 37
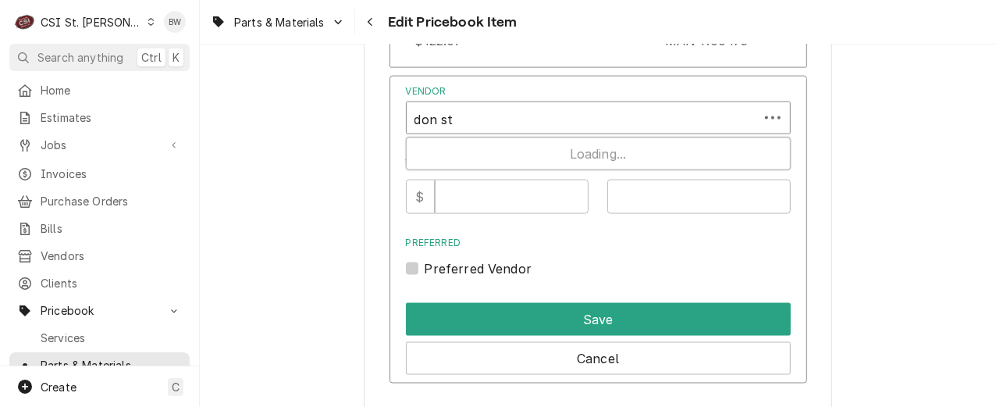
type input "don ste"
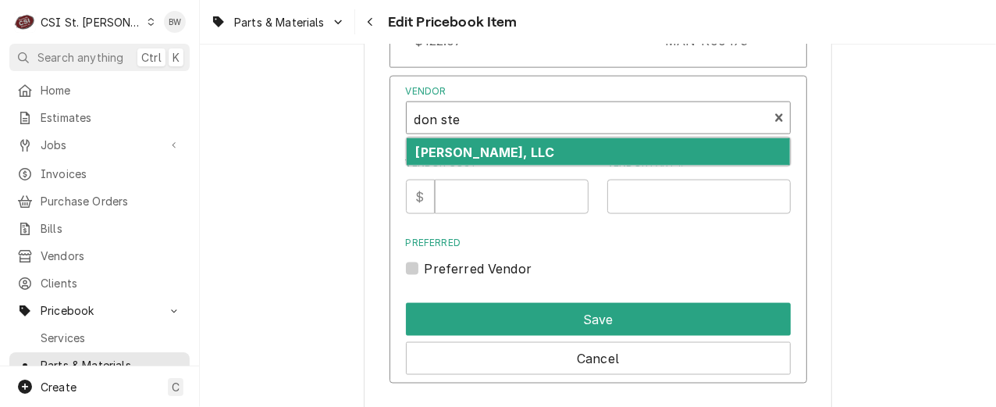
click at [468, 145] on strong "DON STEVENS, LLC" at bounding box center [485, 152] width 139 height 16
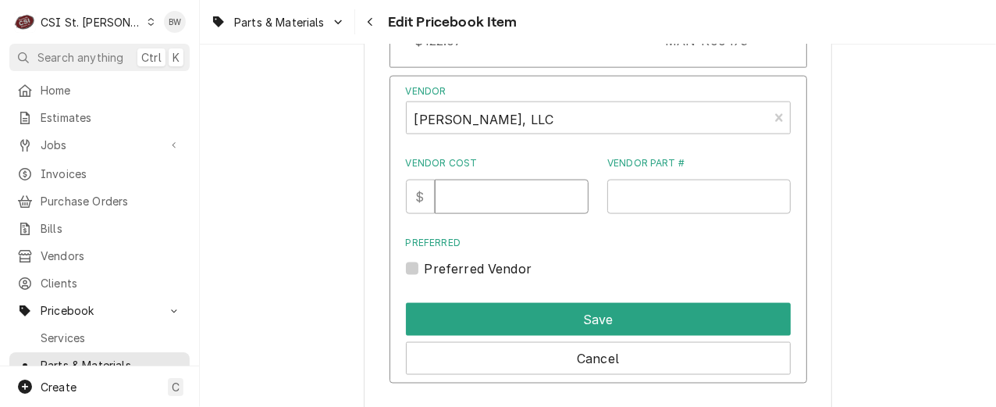
click at [466, 194] on input "Vendor Cost" at bounding box center [512, 197] width 154 height 34
type input "116.25"
click at [619, 195] on input "Vendor Part #" at bounding box center [698, 197] width 183 height 34
paste input "MAN-K00493"
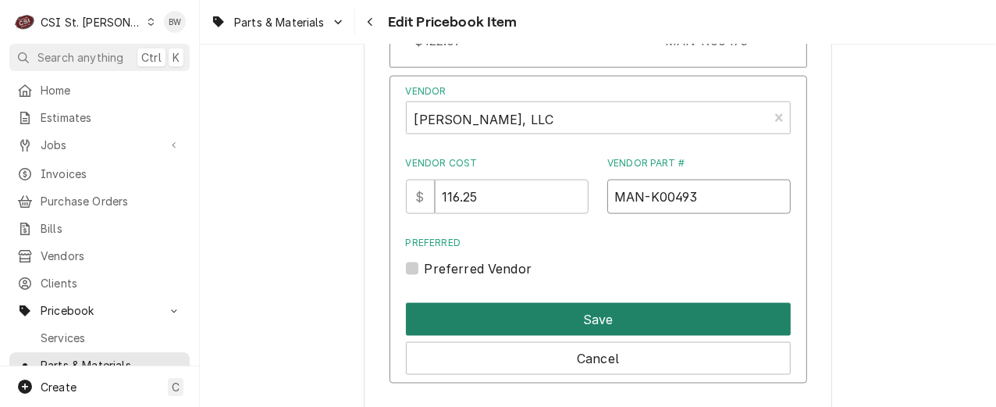
type input "MAN-K00493"
click at [579, 329] on button "Save" at bounding box center [598, 319] width 385 height 33
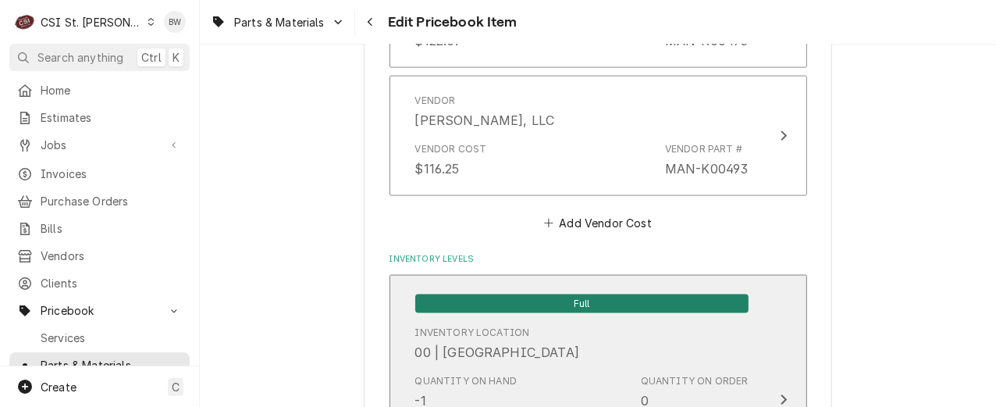
scroll to position [13840, 0]
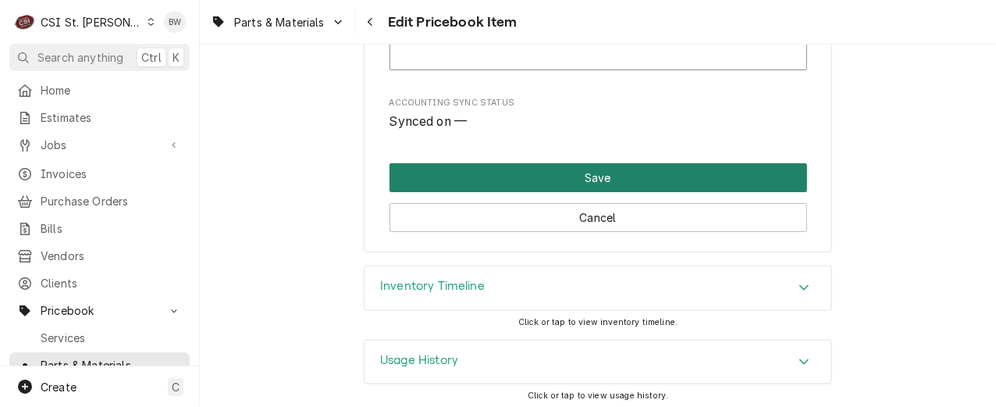
click at [572, 165] on button "Save" at bounding box center [599, 177] width 418 height 29
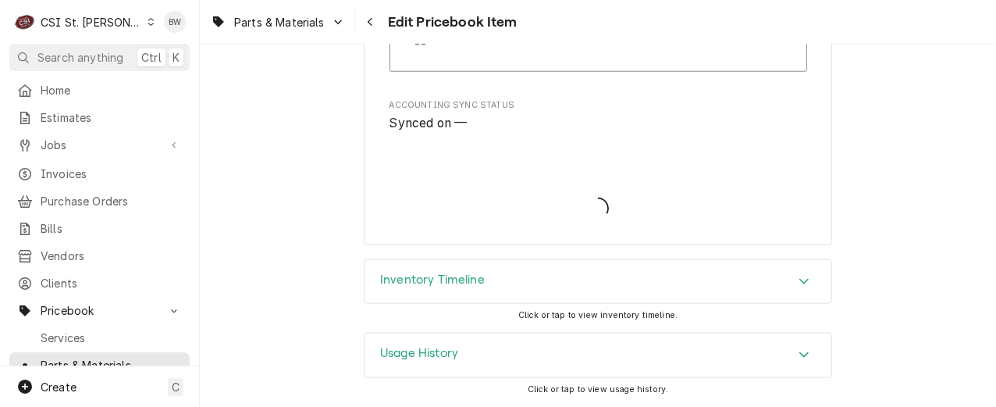
scroll to position [13795, 0]
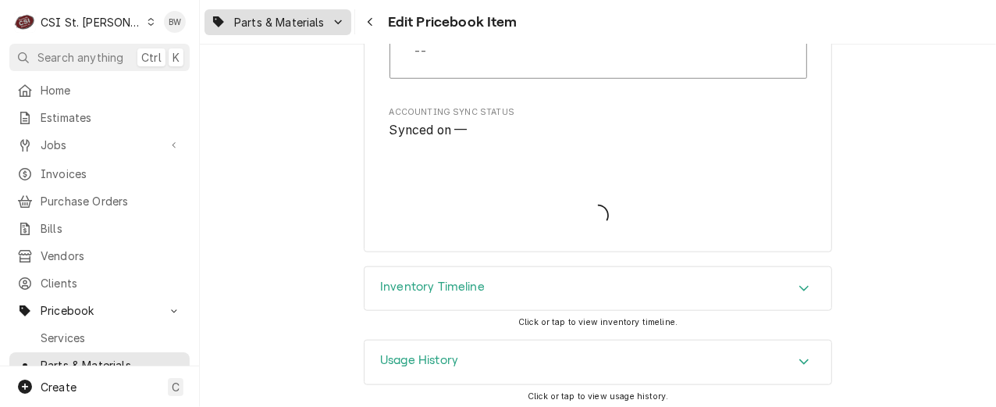
type textarea "x"
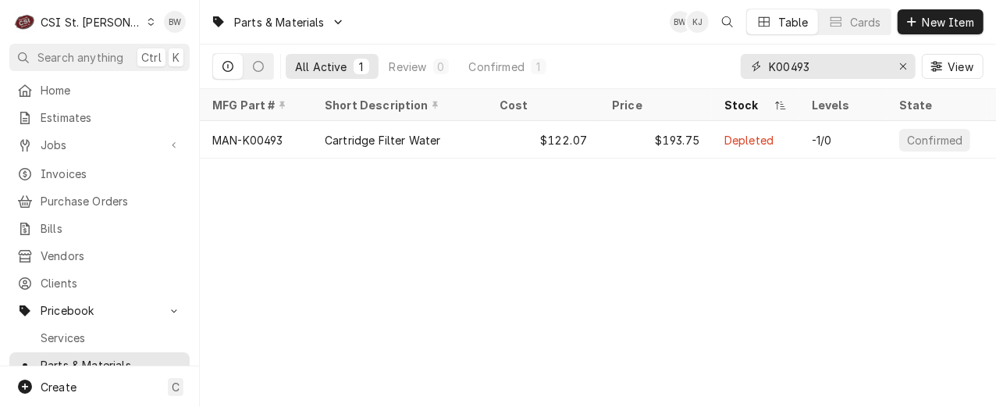
drag, startPoint x: 824, startPoint y: 69, endPoint x: 743, endPoint y: 62, distance: 81.4
click at [743, 62] on div "K00493" at bounding box center [828, 66] width 175 height 25
paste input "60126801-C"
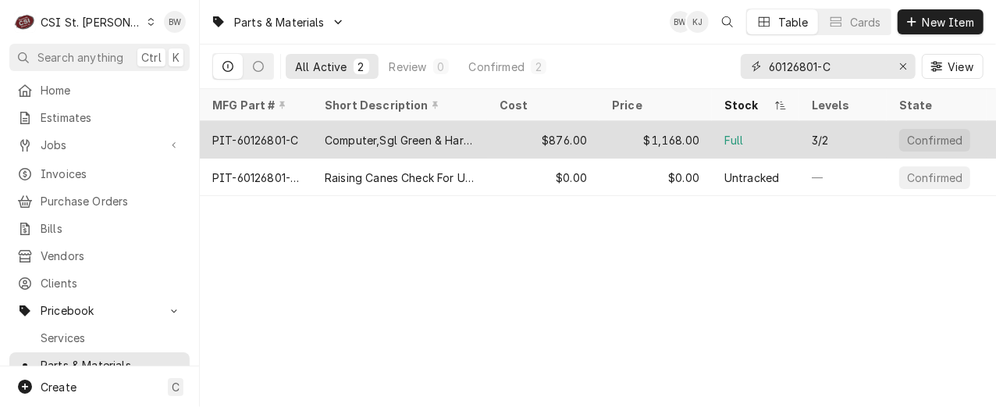
type input "60126801-C"
click at [277, 137] on div "PIT-60126801-C" at bounding box center [255, 140] width 86 height 16
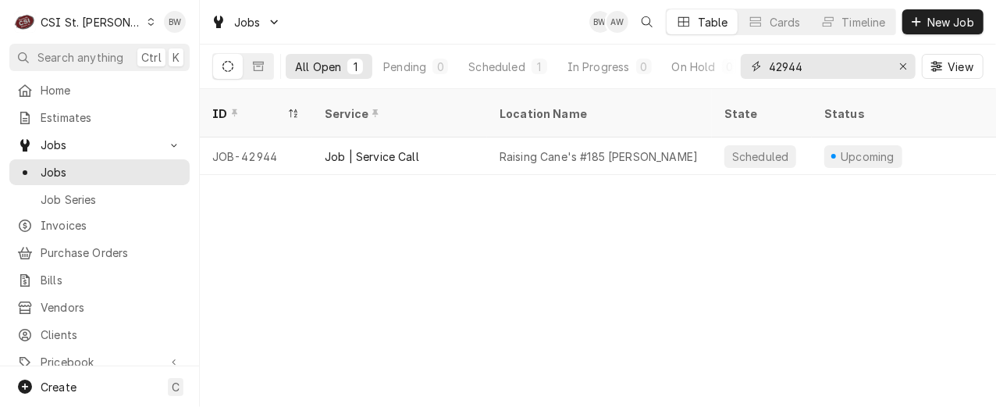
drag, startPoint x: 817, startPoint y: 68, endPoint x: 749, endPoint y: 65, distance: 67.2
click at [749, 65] on div "42944" at bounding box center [828, 66] width 175 height 25
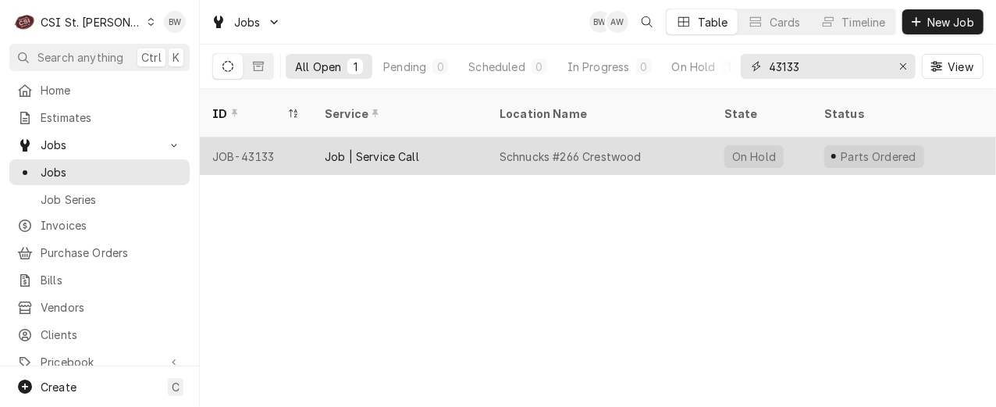
type input "43133"
click at [284, 141] on div "JOB-43133" at bounding box center [256, 155] width 112 height 37
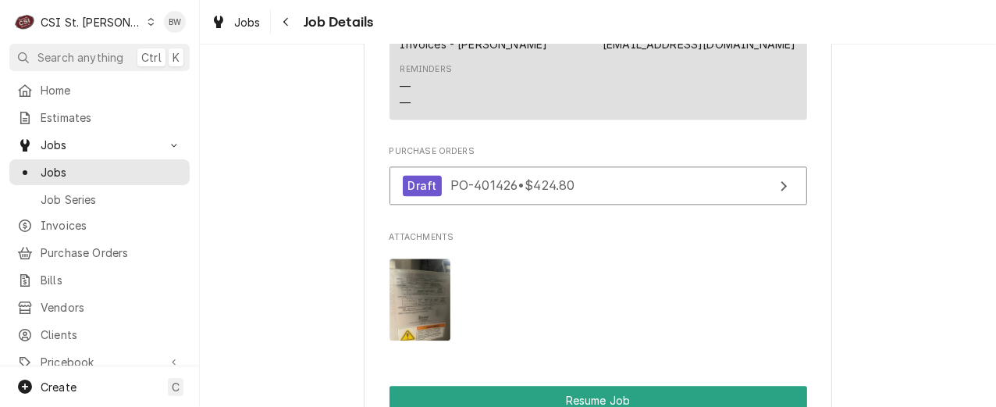
scroll to position [1873, 0]
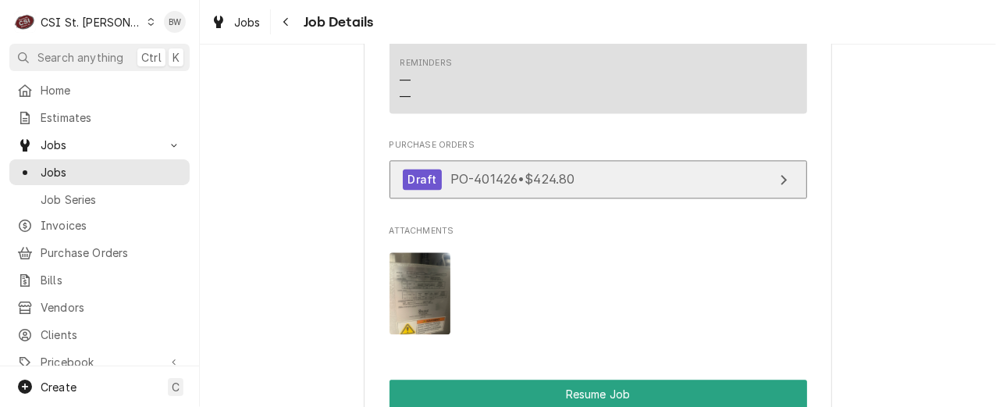
click at [484, 176] on span "PO-401426 • $424.80" at bounding box center [512, 179] width 125 height 16
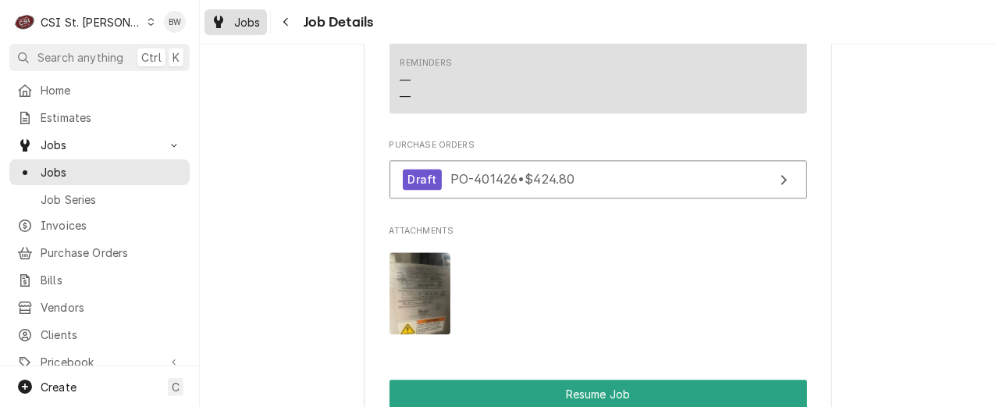
click at [262, 21] on div "Jobs" at bounding box center [236, 22] width 56 height 20
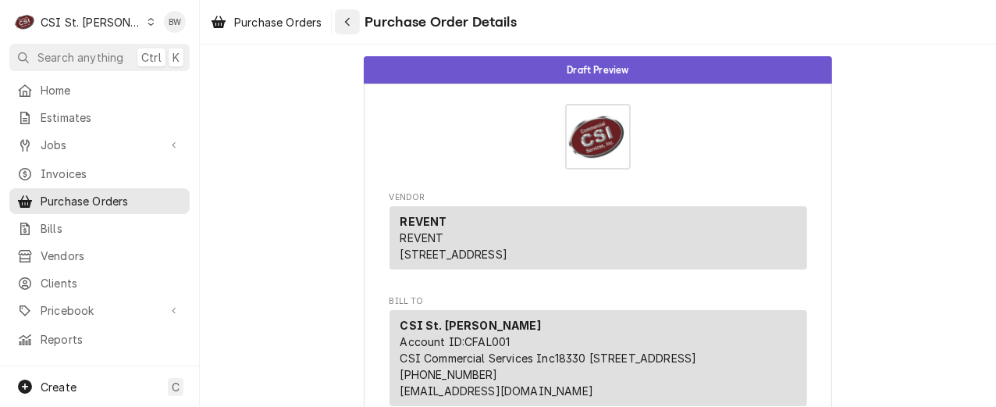
click at [347, 26] on icon "Navigate back" at bounding box center [347, 21] width 7 height 11
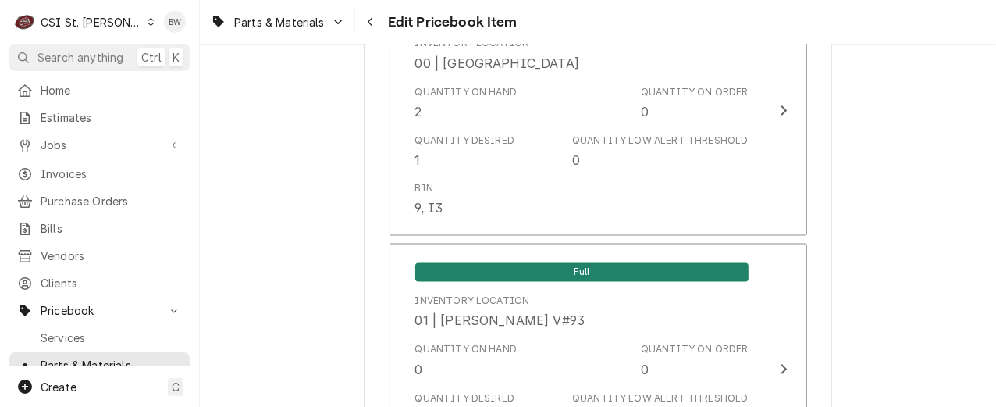
scroll to position [1405, 0]
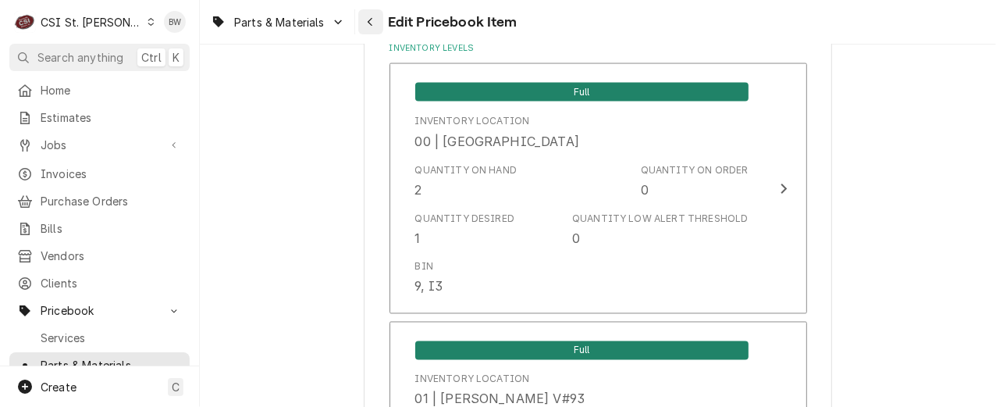
click at [363, 20] on div "Navigate back" at bounding box center [371, 22] width 16 height 16
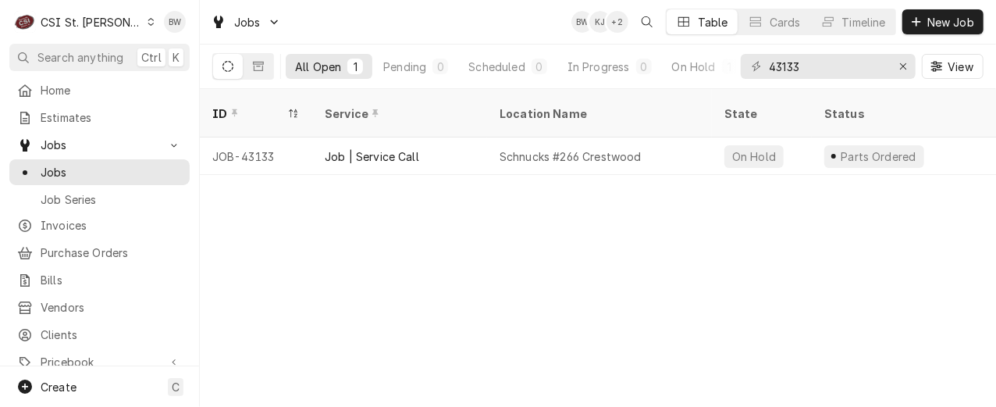
drag, startPoint x: 819, startPoint y: 53, endPoint x: 815, endPoint y: 65, distance: 12.3
click at [815, 65] on div "43133 View" at bounding box center [862, 66] width 243 height 44
drag, startPoint x: 815, startPoint y: 65, endPoint x: 750, endPoint y: 73, distance: 65.4
click at [750, 73] on div "43133" at bounding box center [828, 66] width 175 height 25
type input "ryan smith"
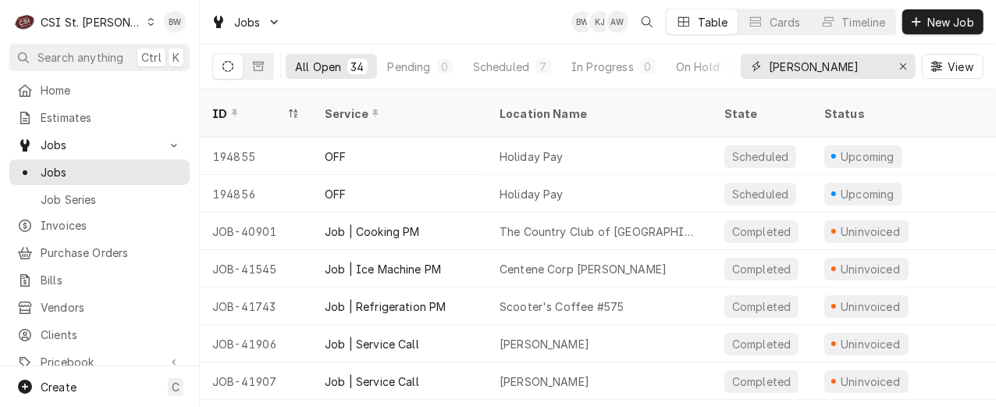
scroll to position [78, 0]
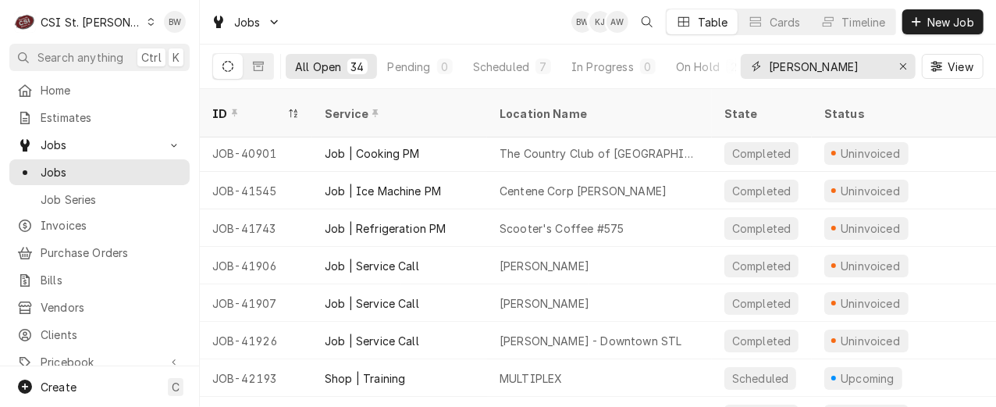
drag, startPoint x: 844, startPoint y: 71, endPoint x: 738, endPoint y: 66, distance: 105.5
click at [738, 66] on div "All Open 34 Pending 0 Scheduled 7 In Progress 0 On Hold 2 Completed 25 ryan smi…" at bounding box center [597, 66] width 771 height 44
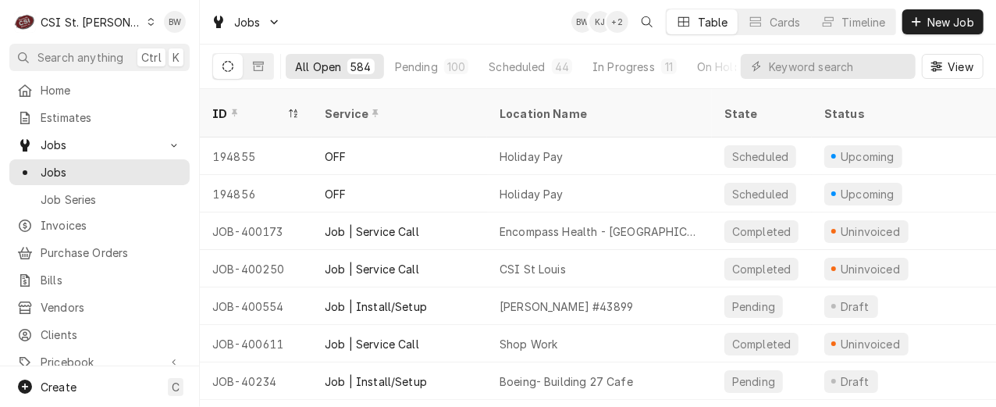
drag, startPoint x: 417, startPoint y: 25, endPoint x: 415, endPoint y: 37, distance: 11.8
click at [417, 25] on div "Jobs BW KJ + 2 Table Cards Timeline New Job" at bounding box center [598, 22] width 796 height 44
click at [816, 65] on input "Dynamic Content Wrapper" at bounding box center [838, 66] width 139 height 25
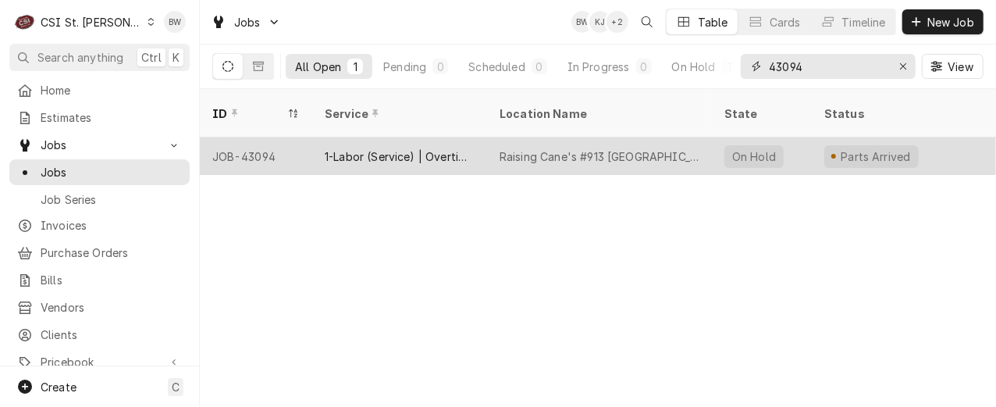
type input "43094"
click at [265, 137] on div "JOB-43094" at bounding box center [256, 155] width 112 height 37
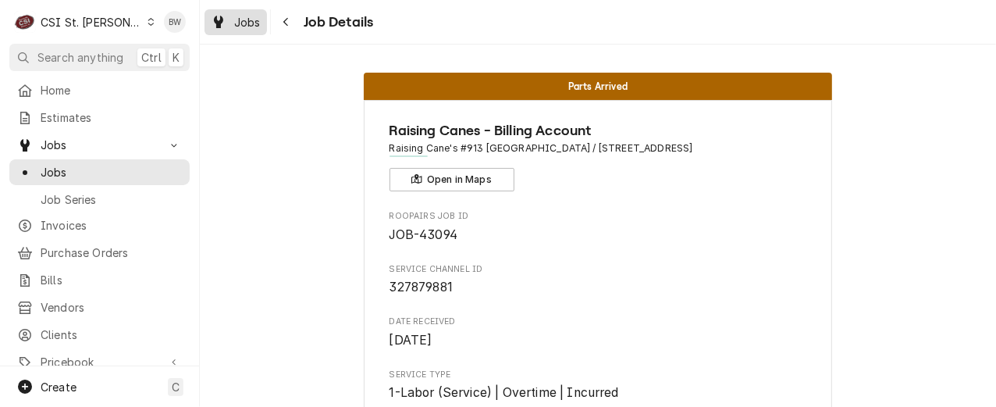
click at [251, 25] on span "Jobs" at bounding box center [247, 22] width 27 height 16
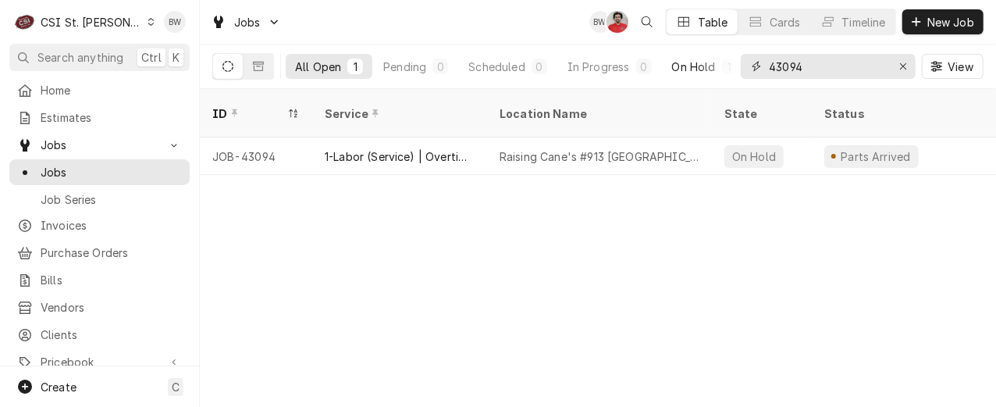
drag, startPoint x: 817, startPoint y: 73, endPoint x: 728, endPoint y: 66, distance: 89.3
click at [728, 66] on div "All Open 1 Pending 0 Scheduled 0 In Progress 0 On Hold 1 Completed 0 43094 View" at bounding box center [597, 66] width 771 height 44
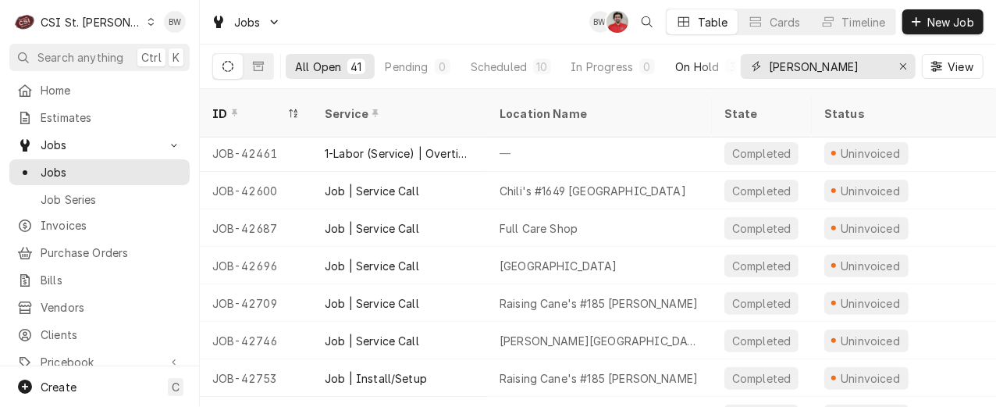
scroll to position [322, 0]
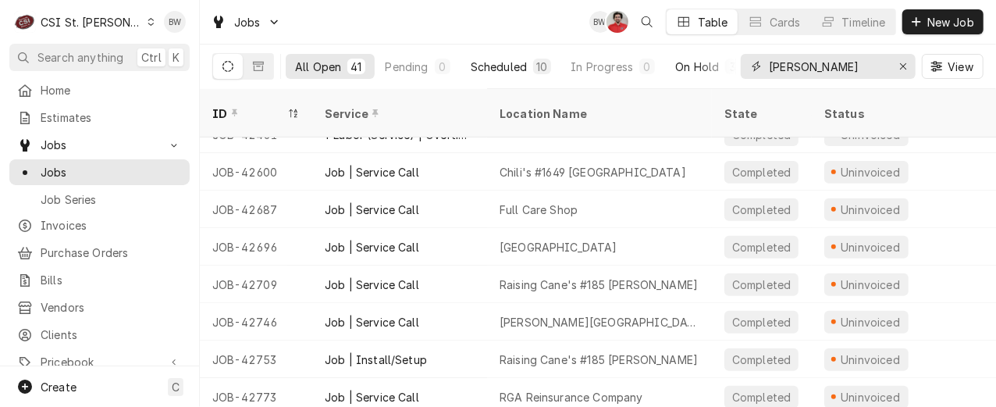
type input "[PERSON_NAME]"
click at [492, 68] on div "Scheduled" at bounding box center [499, 67] width 56 height 16
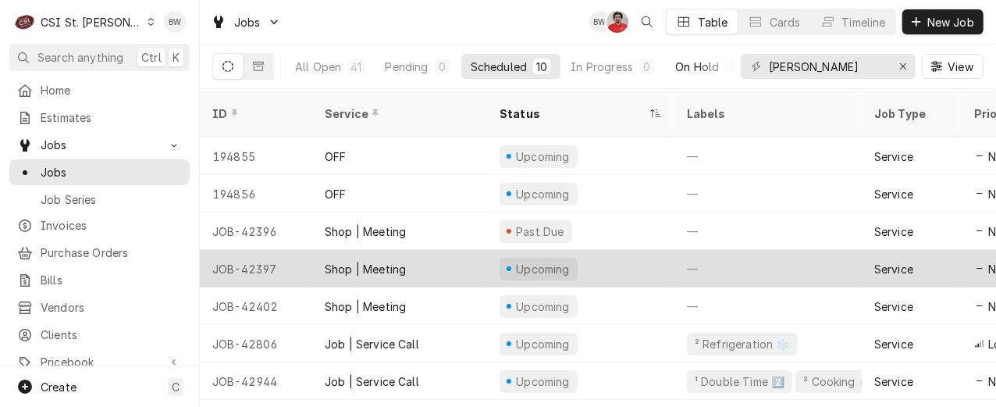
scroll to position [97, 0]
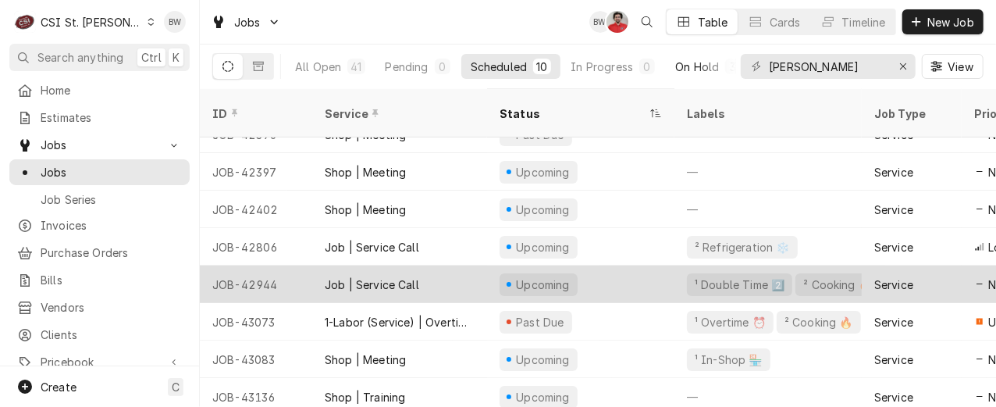
click at [326, 276] on div "Job | Service Call" at bounding box center [372, 284] width 94 height 16
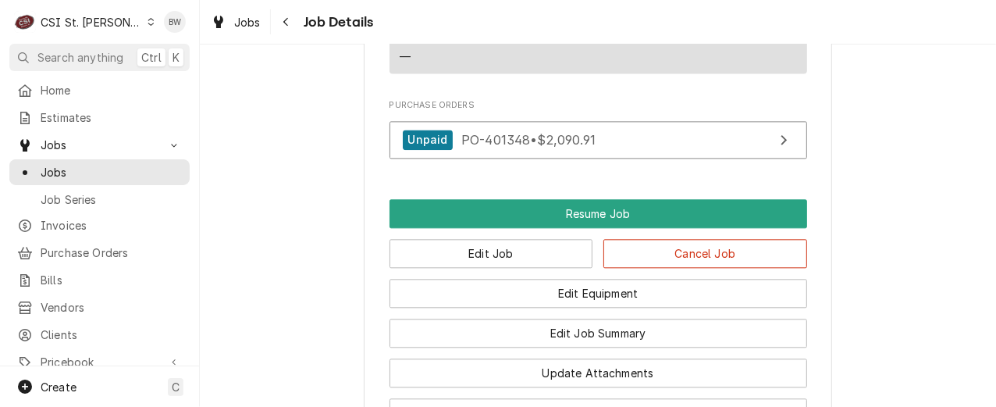
scroll to position [1952, 0]
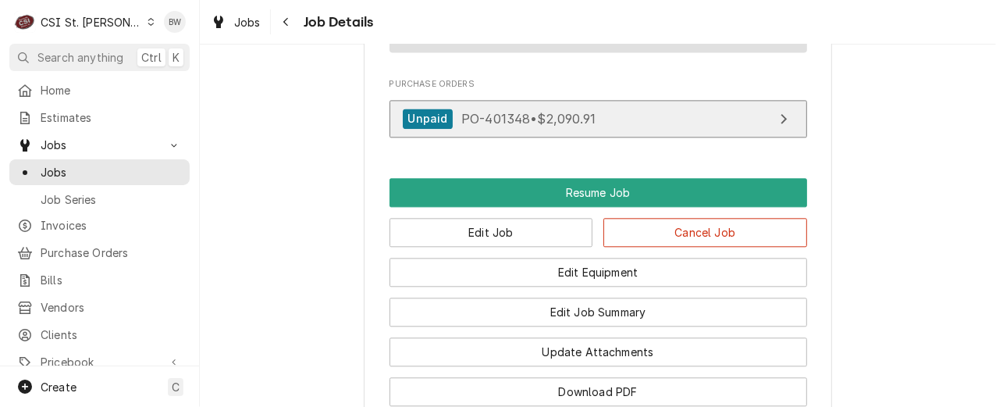
click at [483, 123] on span "PO-401348 • $2,090.91" at bounding box center [528, 118] width 134 height 16
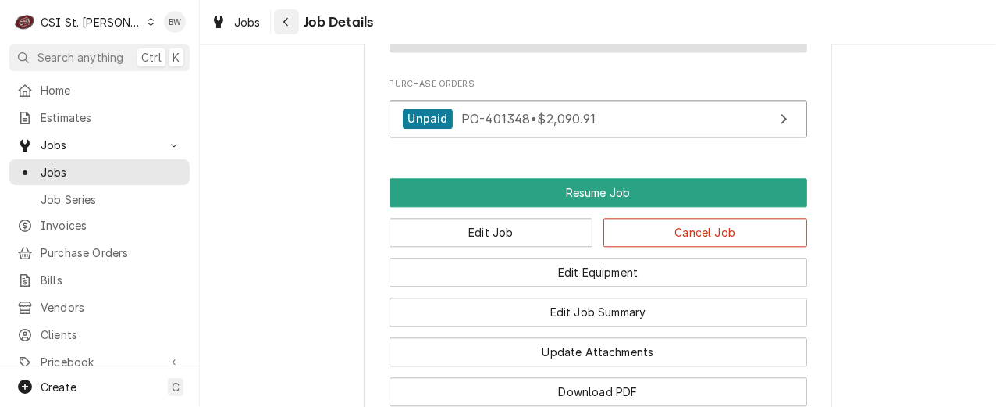
click at [280, 25] on div "Navigate back" at bounding box center [287, 22] width 16 height 16
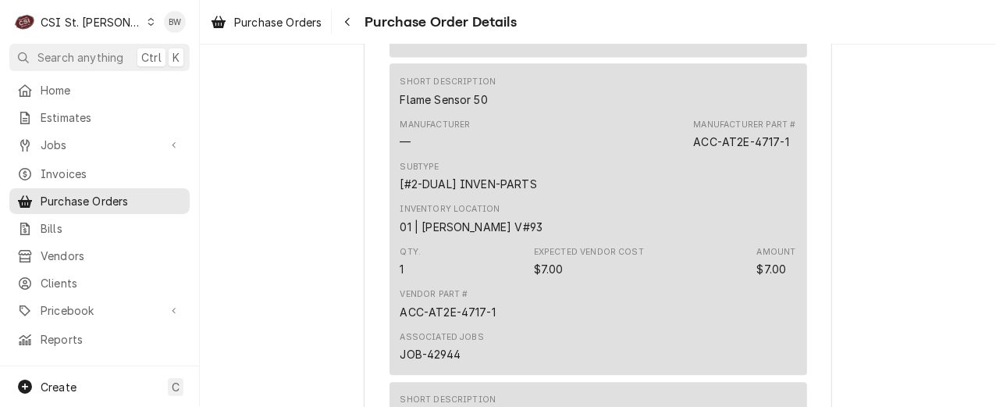
scroll to position [2030, 0]
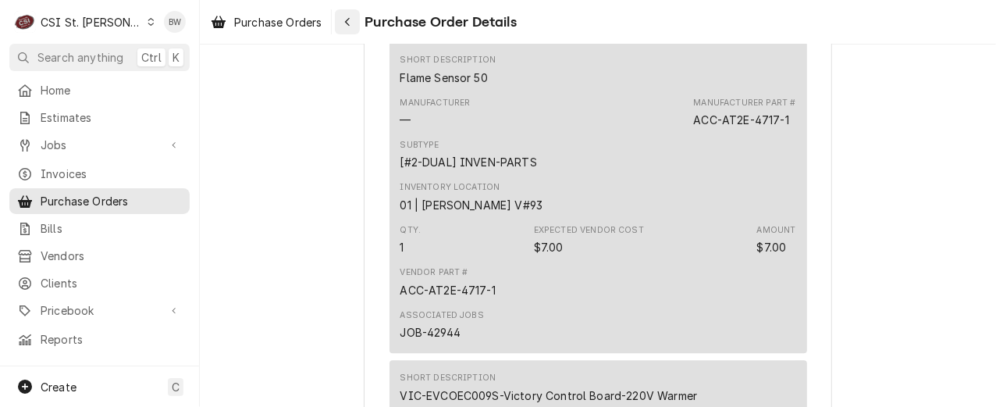
click at [353, 24] on div "Navigate back" at bounding box center [348, 22] width 16 height 16
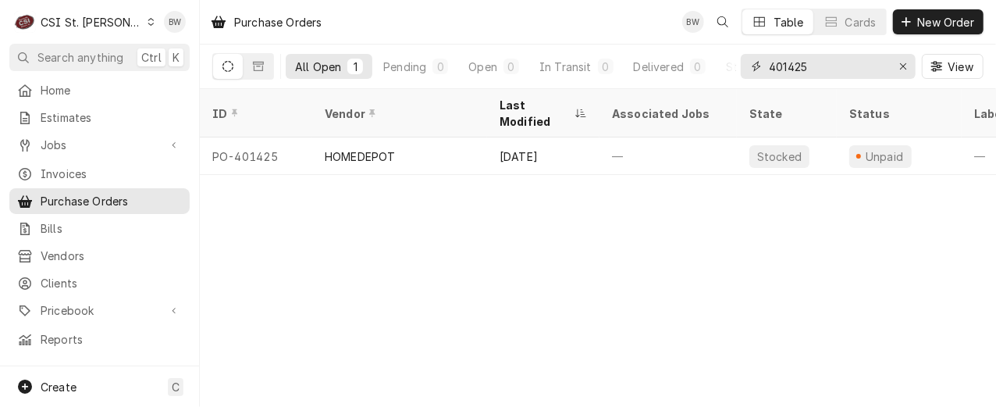
click at [812, 66] on input "401425" at bounding box center [827, 66] width 117 height 25
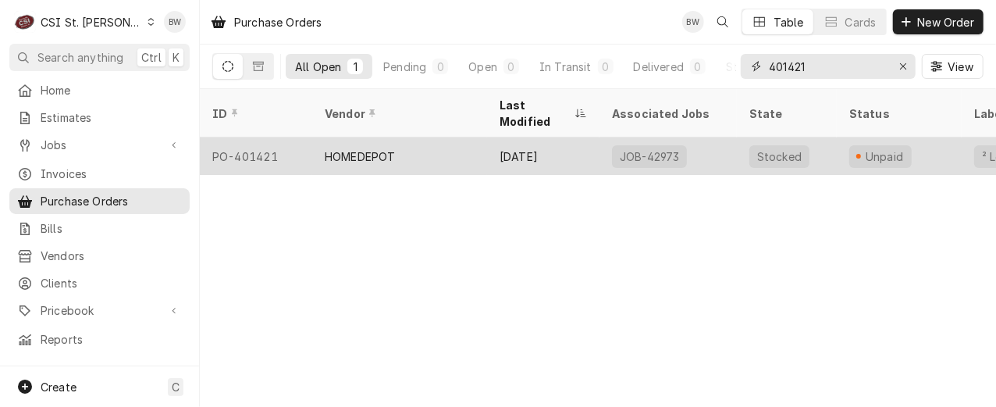
type input "401421"
click at [278, 139] on div "PO-401421" at bounding box center [256, 155] width 112 height 37
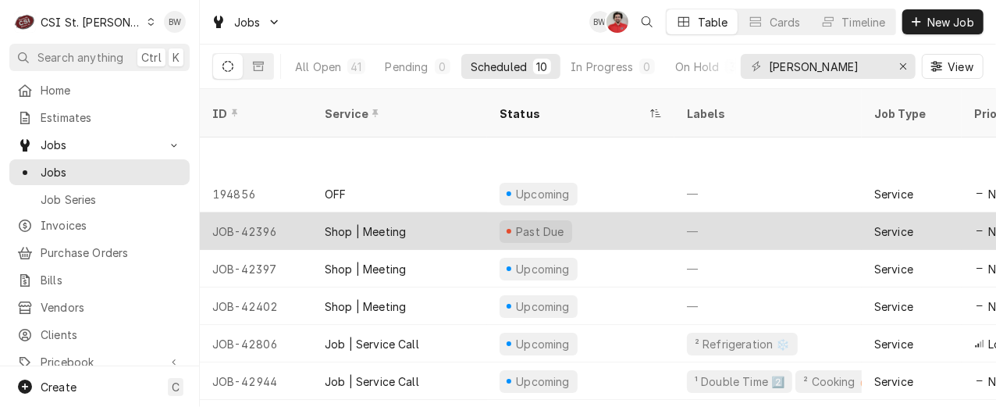
scroll to position [97, 0]
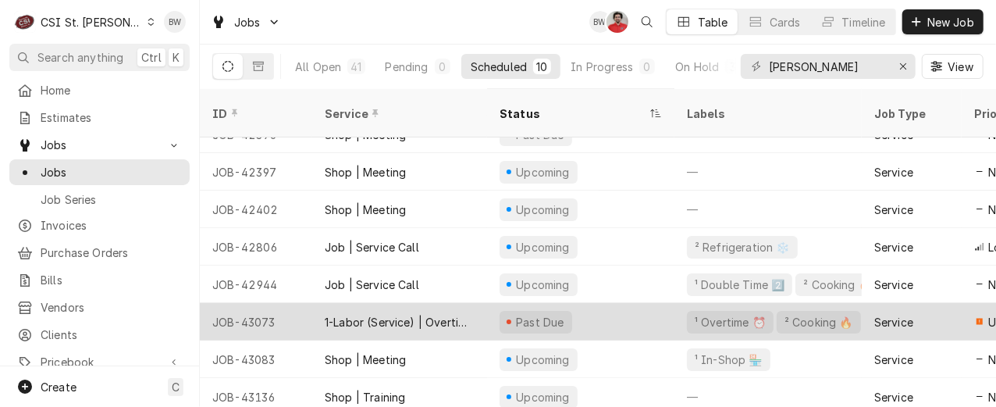
click at [379, 314] on div "1-Labor (Service) | Overtime | Incurred" at bounding box center [400, 322] width 150 height 16
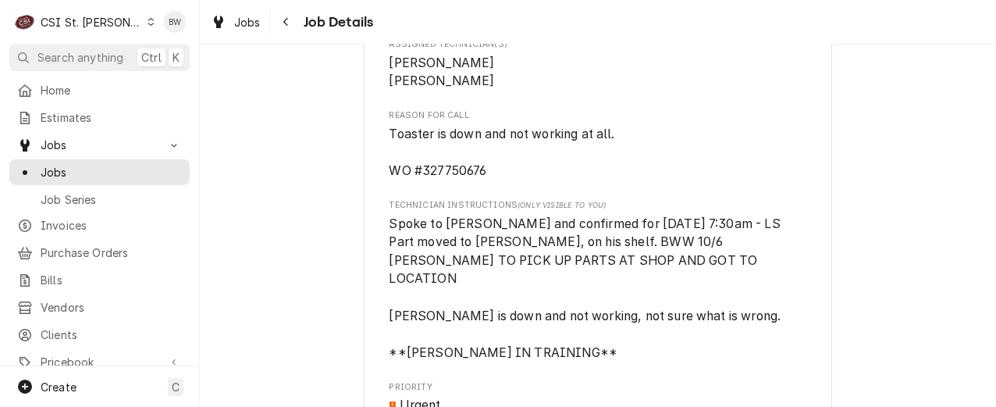
scroll to position [1327, 0]
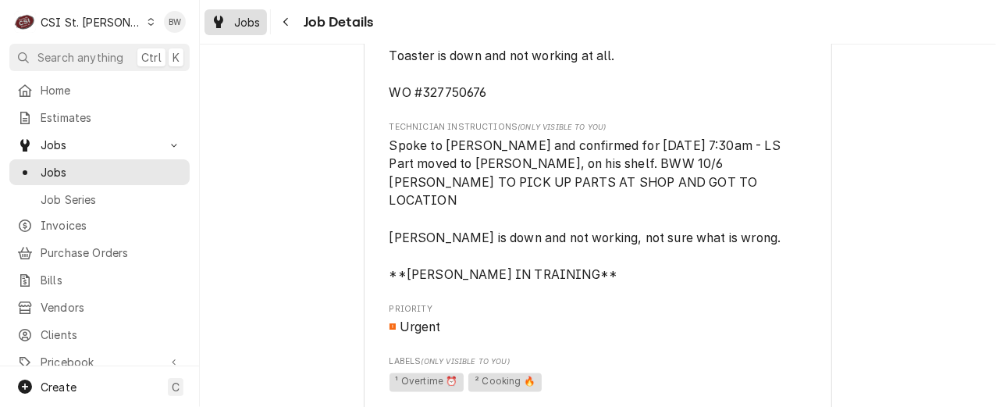
click at [251, 15] on span "Jobs" at bounding box center [247, 22] width 27 height 16
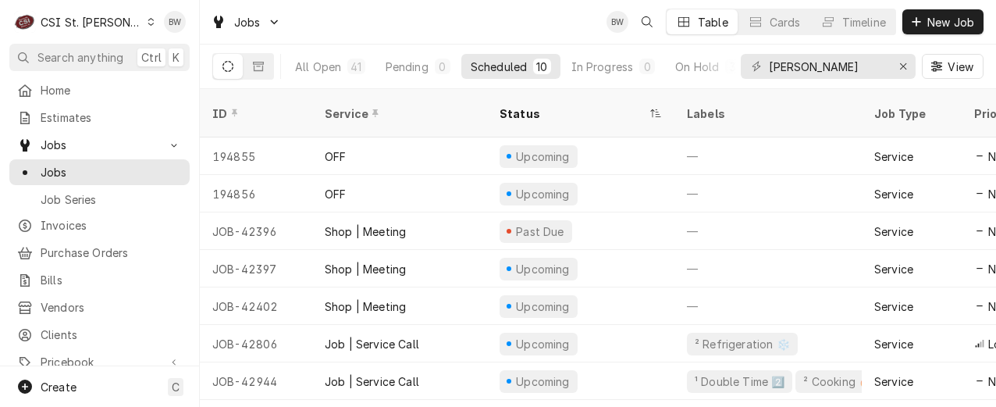
click at [729, 70] on div "All Open 41 Pending 0 Scheduled 10 In Progress 0 On Hold 3 Completed 28 [PERSON…" at bounding box center [597, 66] width 771 height 44
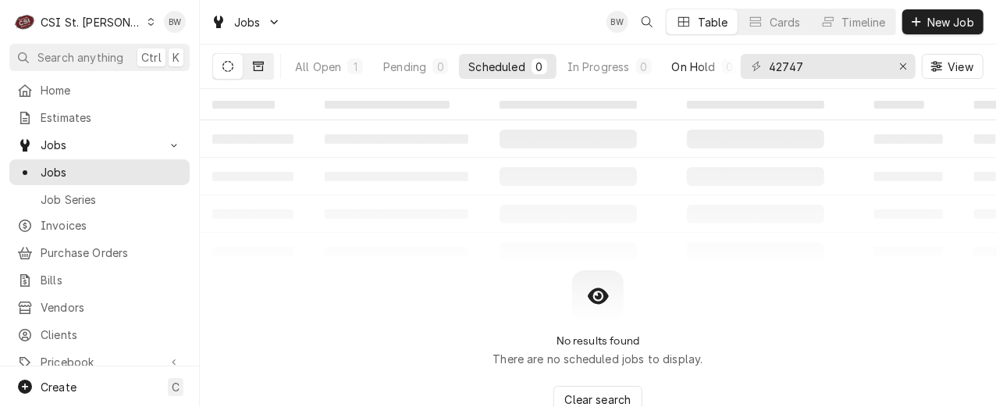
type input "42747"
click at [253, 70] on icon "Dynamic Content Wrapper" at bounding box center [258, 66] width 11 height 11
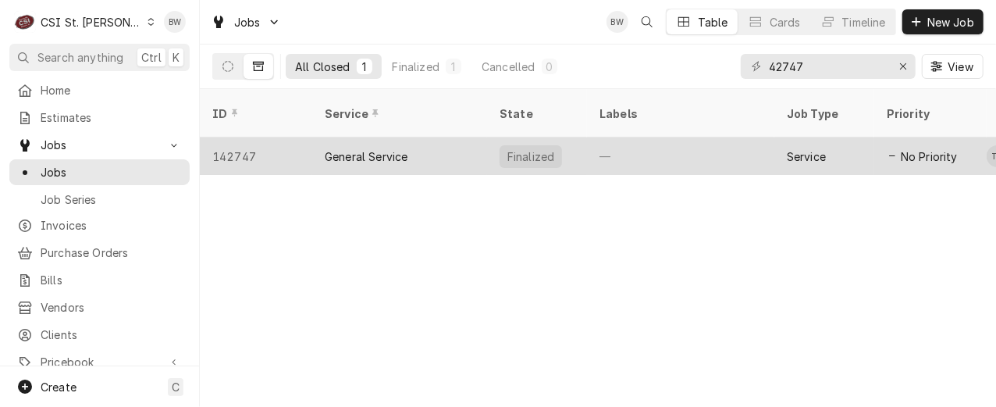
click at [255, 137] on div "142747" at bounding box center [256, 155] width 112 height 37
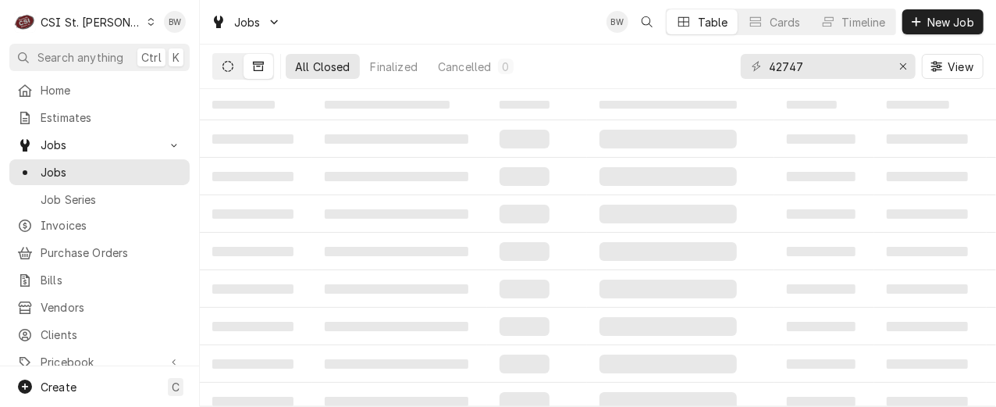
click at [232, 67] on icon "Dynamic Content Wrapper" at bounding box center [227, 66] width 11 height 11
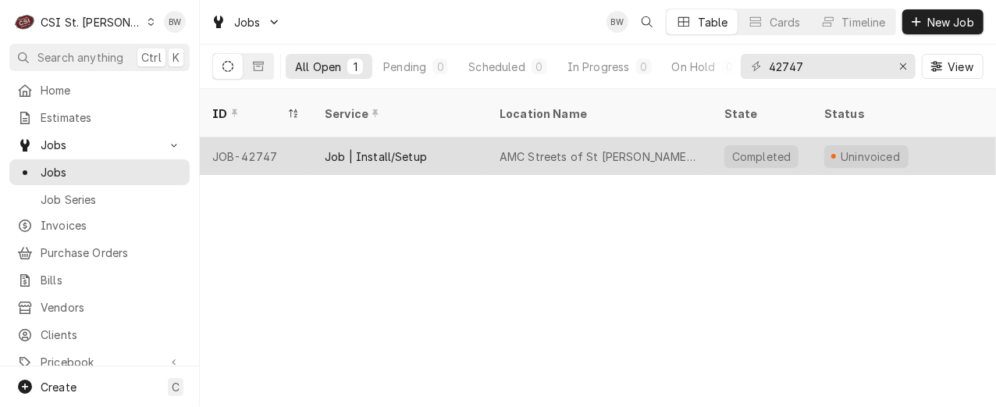
click at [268, 137] on div "JOB-42747" at bounding box center [256, 155] width 112 height 37
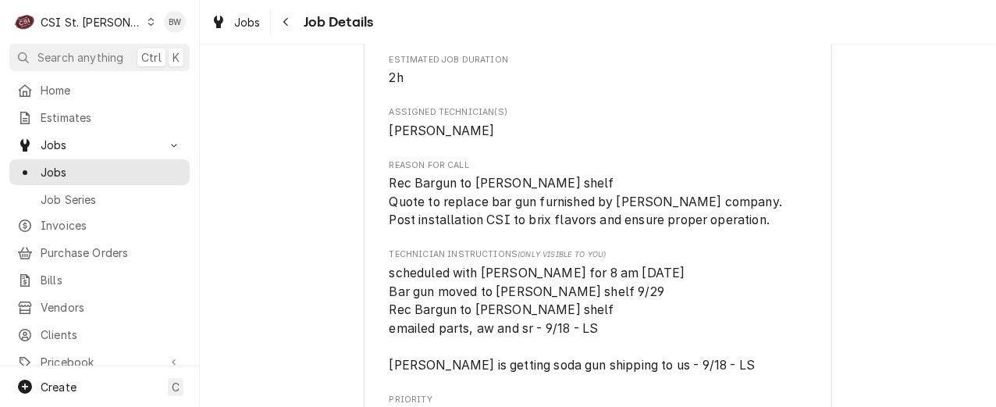
scroll to position [1093, 0]
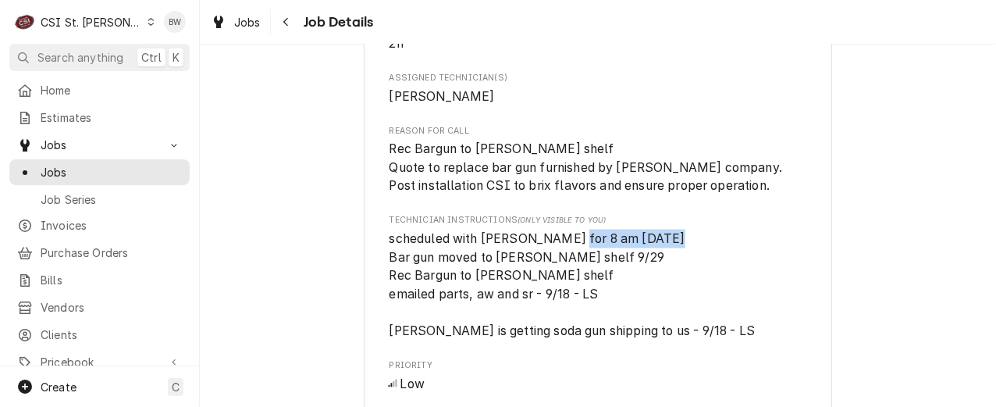
drag, startPoint x: 653, startPoint y: 245, endPoint x: 564, endPoint y: 245, distance: 89.0
click at [564, 245] on span "scheduled with [PERSON_NAME] for 8 am [DATE] Bar gun moved to [PERSON_NAME] she…" at bounding box center [573, 284] width 366 height 107
drag, startPoint x: 564, startPoint y: 245, endPoint x: 692, endPoint y: 251, distance: 128.9
click at [692, 251] on span "scheduled with [PERSON_NAME] for 8 am [DATE] Bar gun moved to [PERSON_NAME] she…" at bounding box center [599, 285] width 418 height 111
click at [281, 24] on div "Navigate back" at bounding box center [287, 22] width 16 height 16
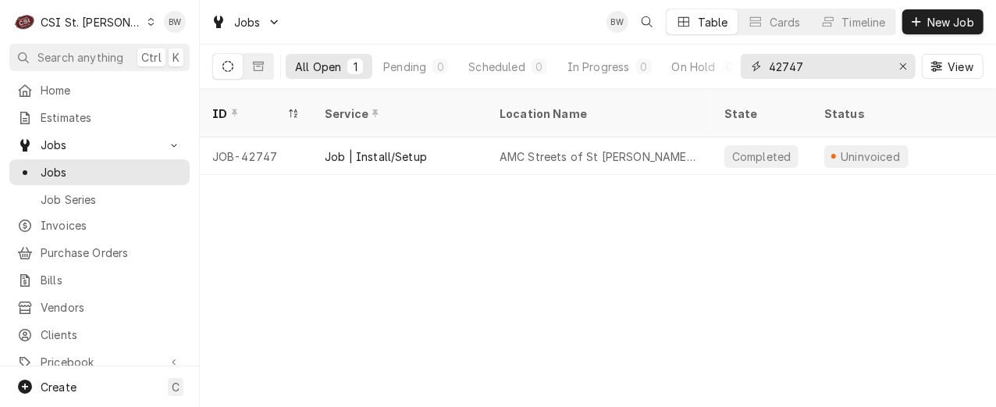
drag, startPoint x: 831, startPoint y: 66, endPoint x: 746, endPoint y: 62, distance: 85.2
click at [747, 62] on div "42747" at bounding box center [828, 66] width 175 height 25
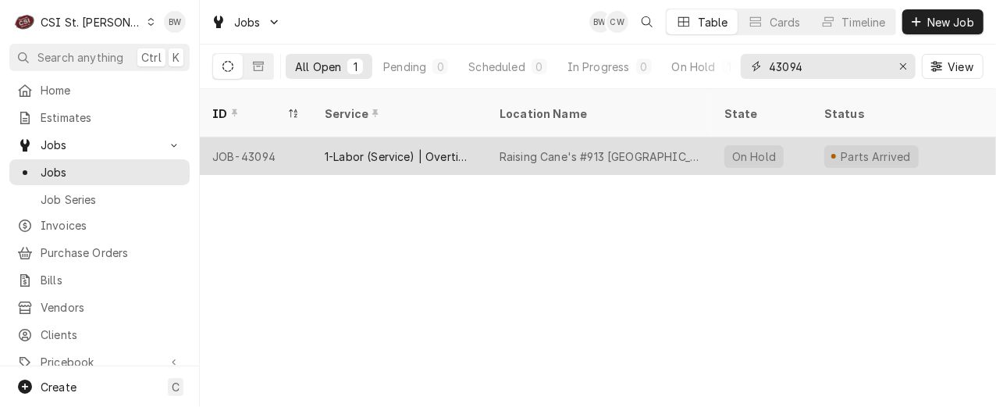
type input "43094"
click at [264, 137] on div "JOB-43094" at bounding box center [256, 155] width 112 height 37
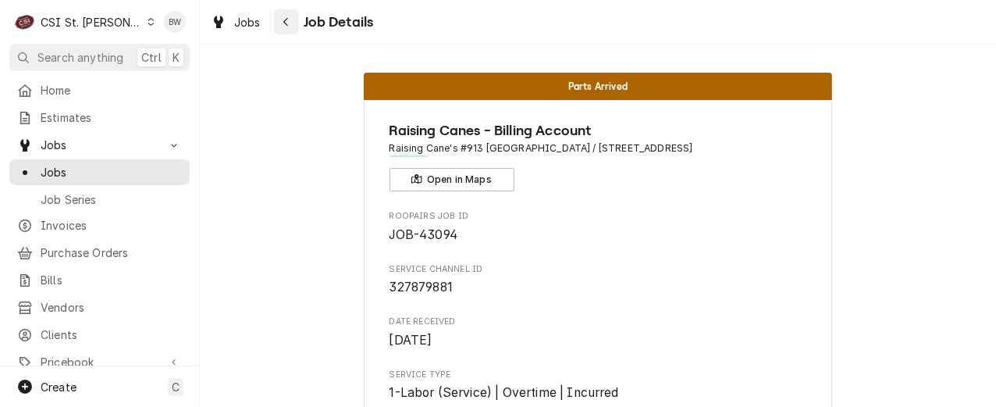
click at [286, 23] on icon "Navigate back" at bounding box center [286, 21] width 7 height 11
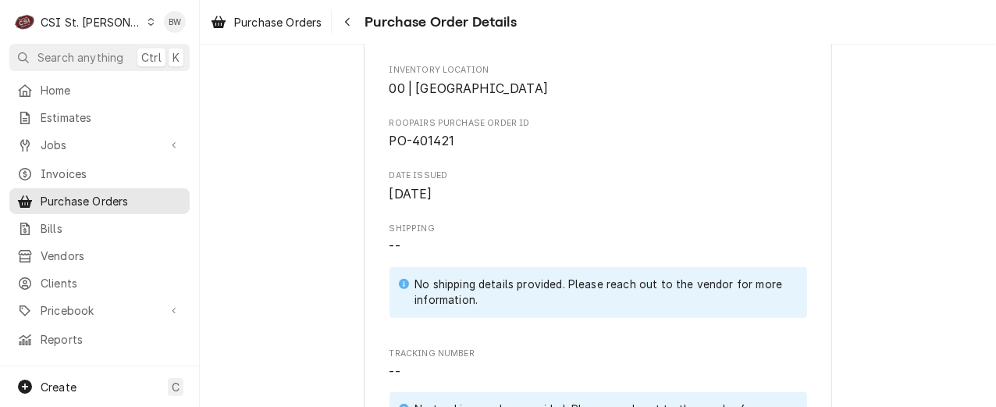
scroll to position [468, 0]
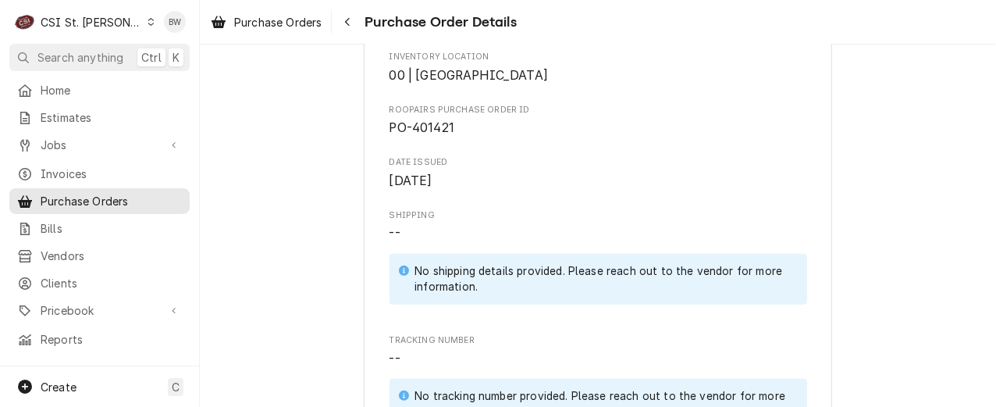
click at [499, 190] on span "[DATE]" at bounding box center [599, 181] width 418 height 19
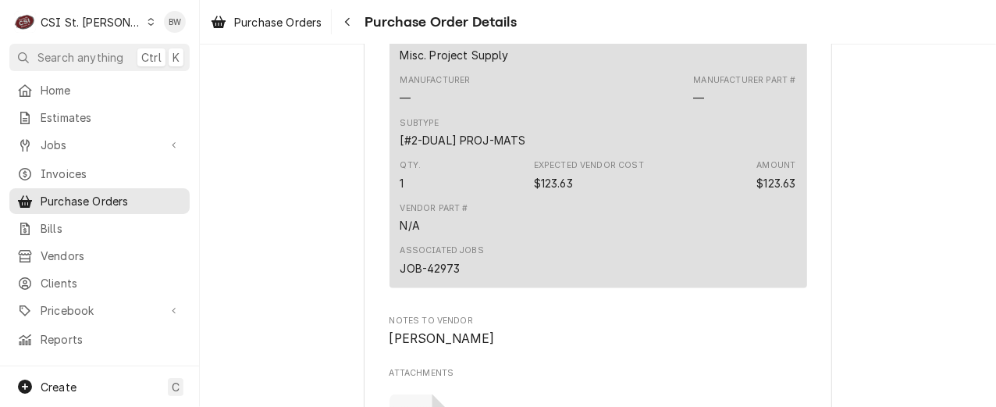
scroll to position [1171, 0]
